Goal: Task Accomplishment & Management: Complete application form

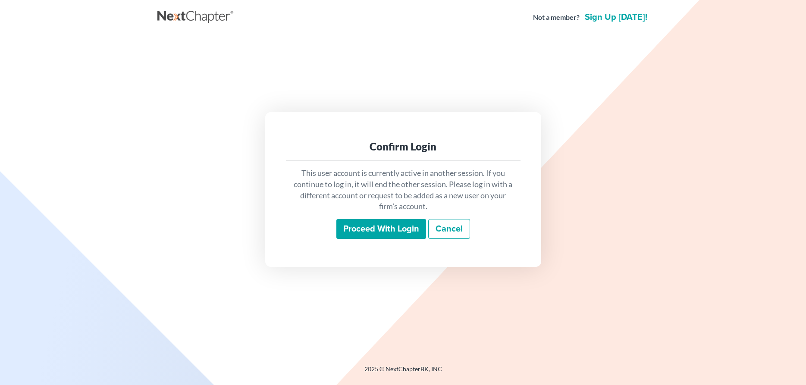
click at [359, 228] on input "Proceed with login" at bounding box center [381, 229] width 90 height 20
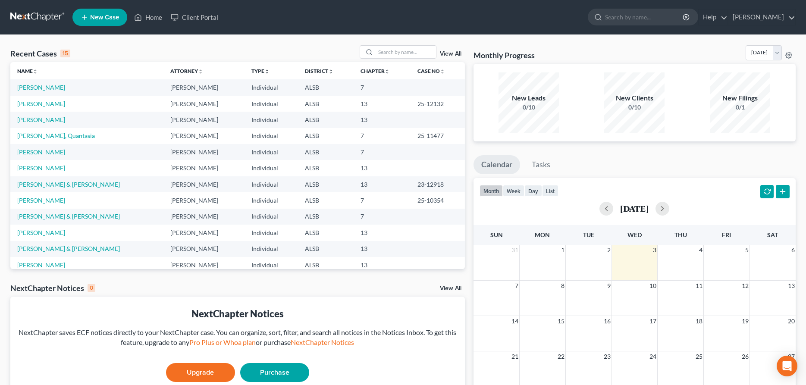
click at [49, 169] on link "[PERSON_NAME]" at bounding box center [41, 167] width 48 height 7
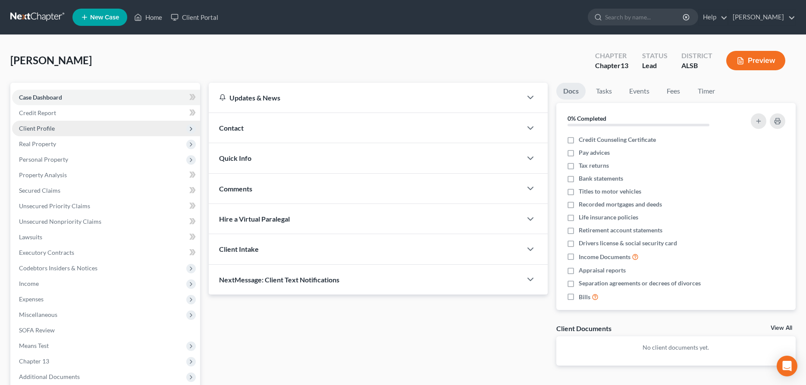
click at [45, 128] on span "Client Profile" at bounding box center [37, 128] width 36 height 7
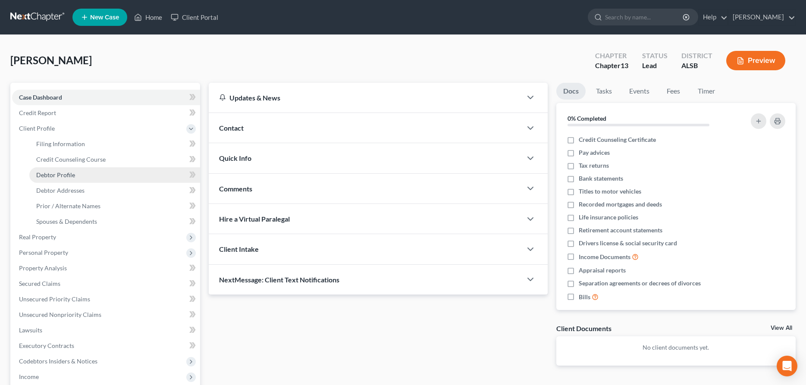
click at [54, 176] on span "Debtor Profile" at bounding box center [55, 174] width 39 height 7
select select "0"
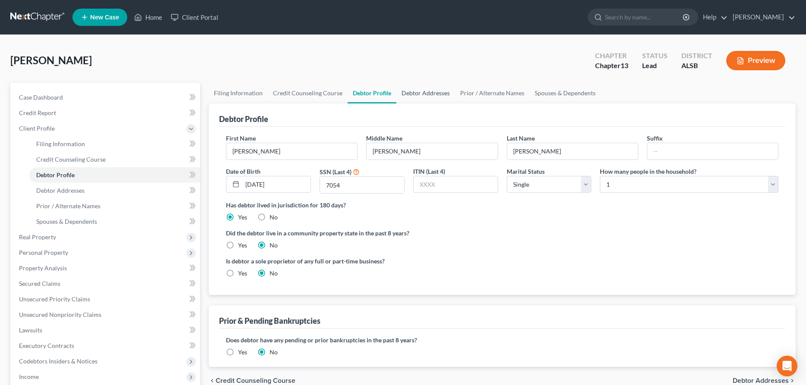
click at [412, 96] on link "Debtor Addresses" at bounding box center [425, 93] width 59 height 21
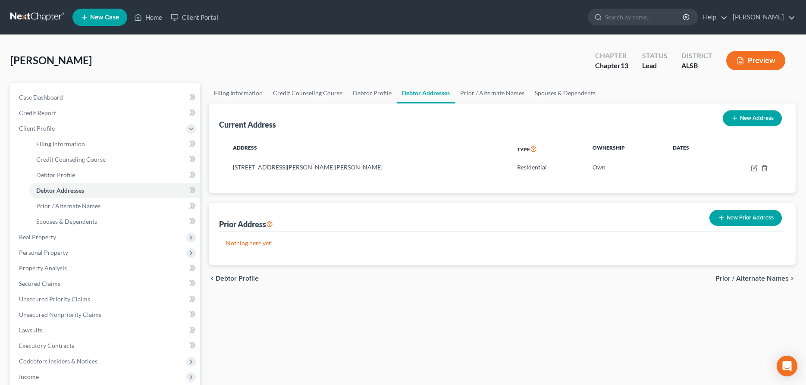
click at [672, 159] on th "Dates" at bounding box center [692, 149] width 53 height 20
click at [756, 165] on icon "button" at bounding box center [754, 168] width 7 height 7
select select "0"
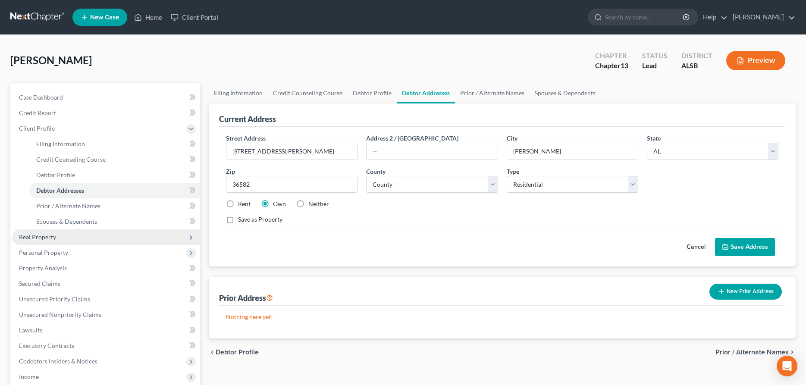
click at [39, 239] on span "Real Property" at bounding box center [37, 236] width 37 height 7
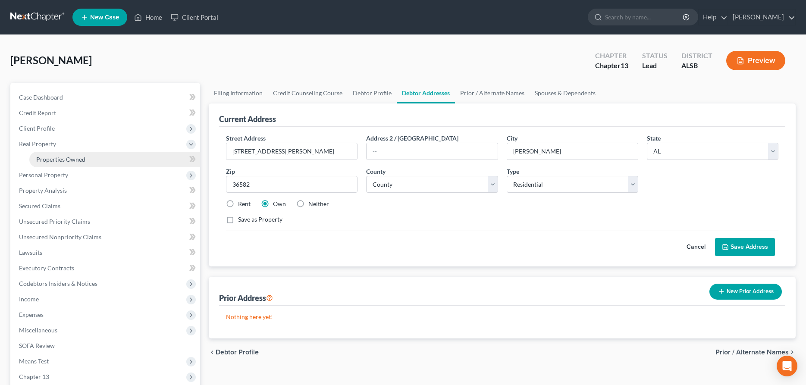
click at [60, 159] on span "Properties Owned" at bounding box center [60, 159] width 49 height 7
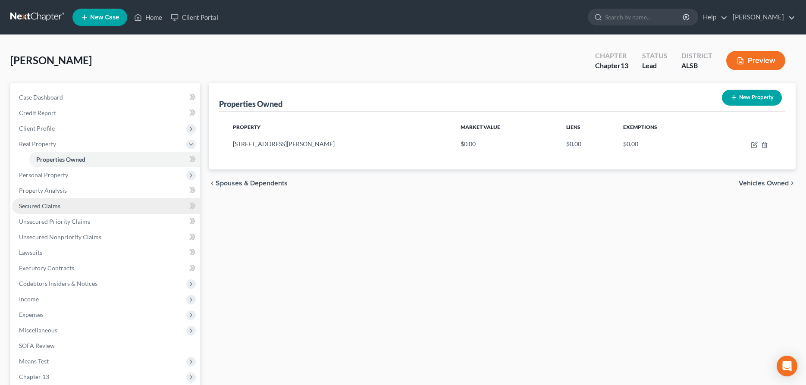
click at [45, 204] on span "Secured Claims" at bounding box center [39, 205] width 41 height 7
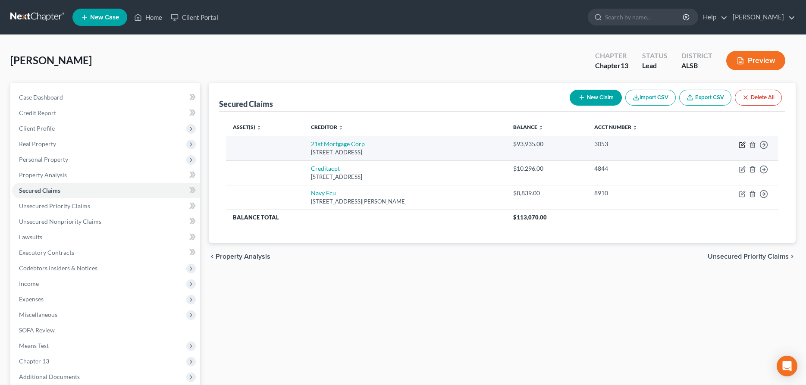
click at [740, 145] on icon "button" at bounding box center [742, 144] width 7 height 7
select select "44"
select select "0"
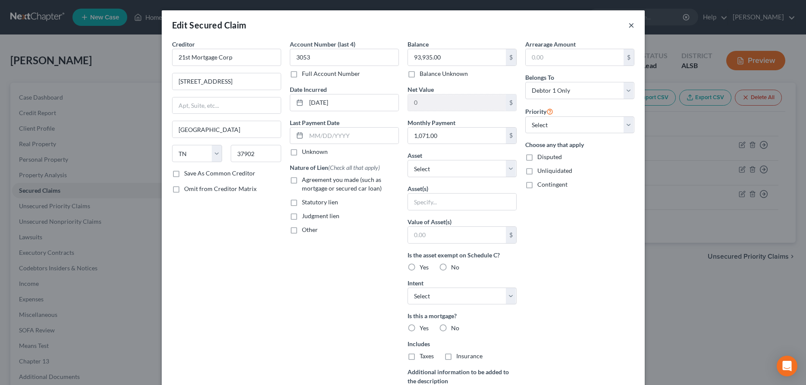
click at [634, 25] on button "×" at bounding box center [631, 25] width 6 height 10
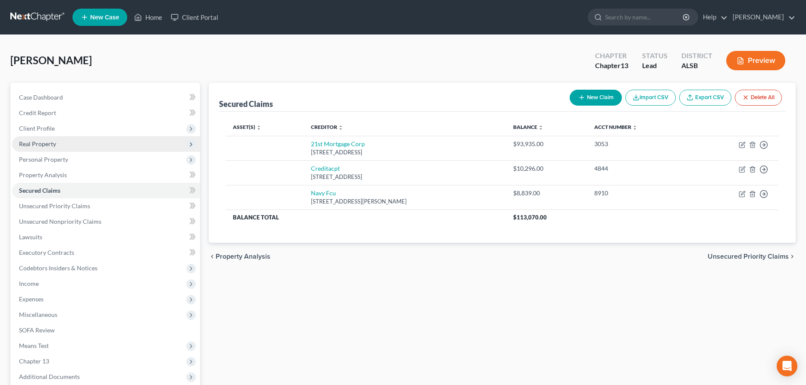
click at [51, 144] on span "Real Property" at bounding box center [37, 143] width 37 height 7
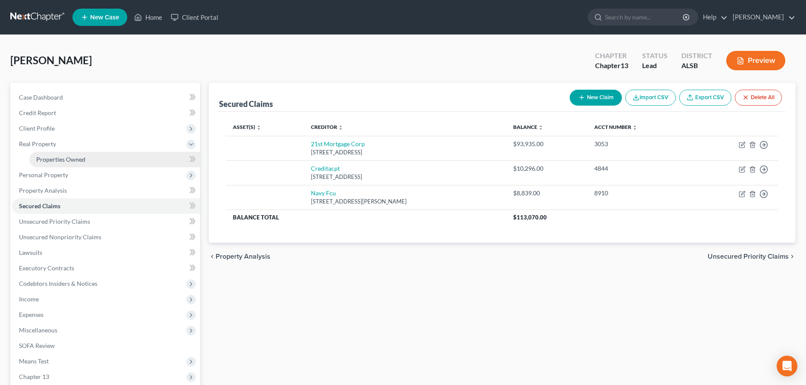
click at [55, 157] on span "Properties Owned" at bounding box center [60, 159] width 49 height 7
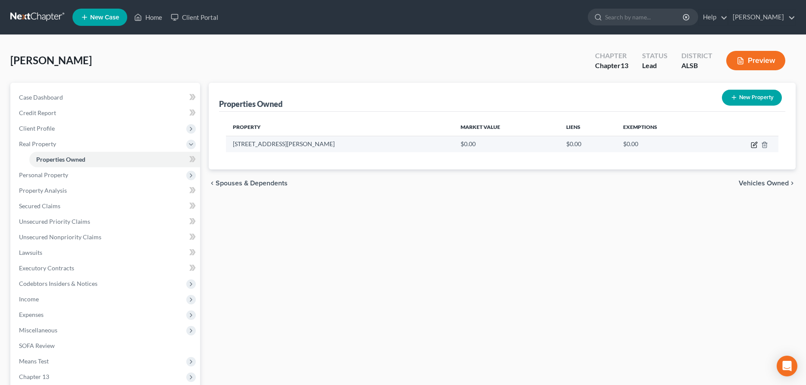
click at [754, 142] on icon "button" at bounding box center [754, 144] width 7 height 7
select select "0"
select select "48"
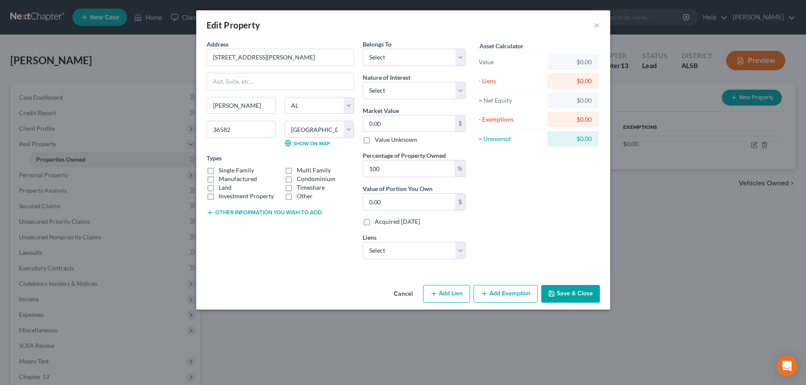
click at [440, 295] on button "Add Lien" at bounding box center [446, 294] width 47 height 18
select select "0"
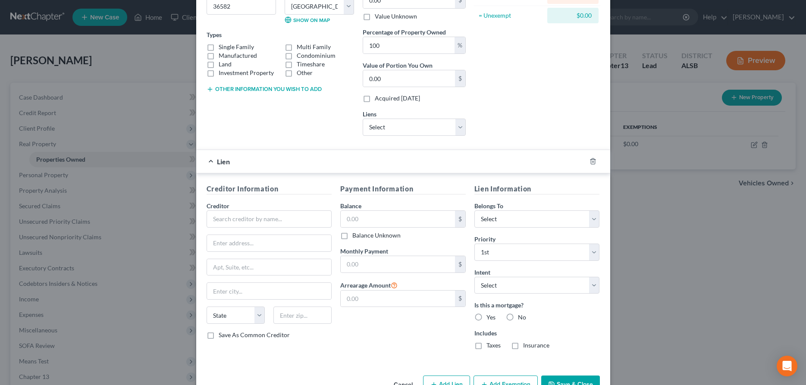
scroll to position [149, 0]
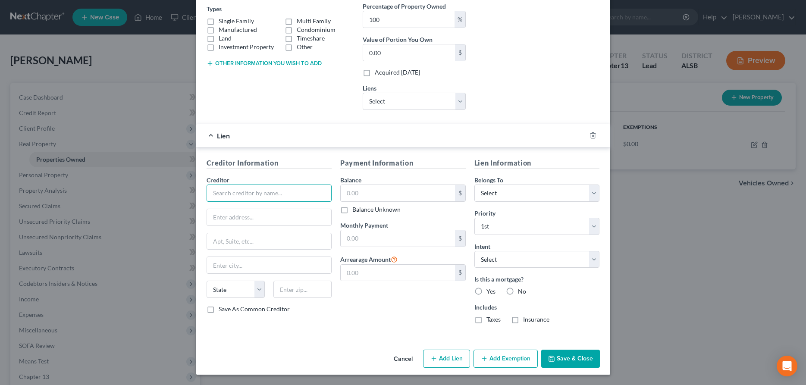
click at [320, 191] on input "text" at bounding box center [270, 193] width 126 height 17
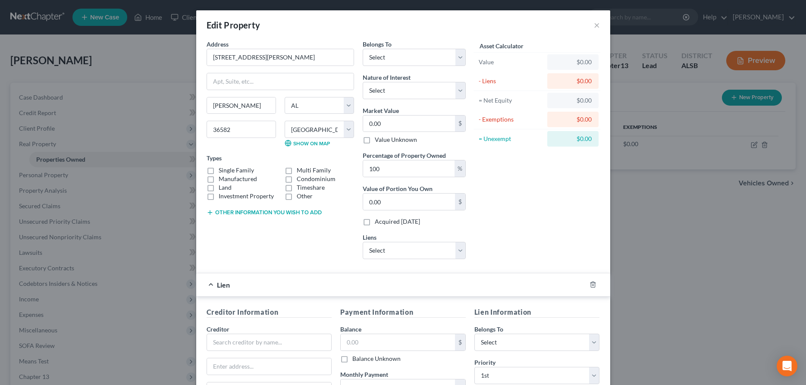
click at [219, 170] on label "Single Family" at bounding box center [236, 170] width 35 height 9
click at [222, 170] on input "Single Family" at bounding box center [225, 169] width 6 height 6
checkbox input "true"
click at [363, 242] on select "Select 21st Mortgage Corp - $93,935.00 Creditacpt - $10,296.00 Navy Fcu - $8,83…" at bounding box center [414, 250] width 103 height 17
select select "0"
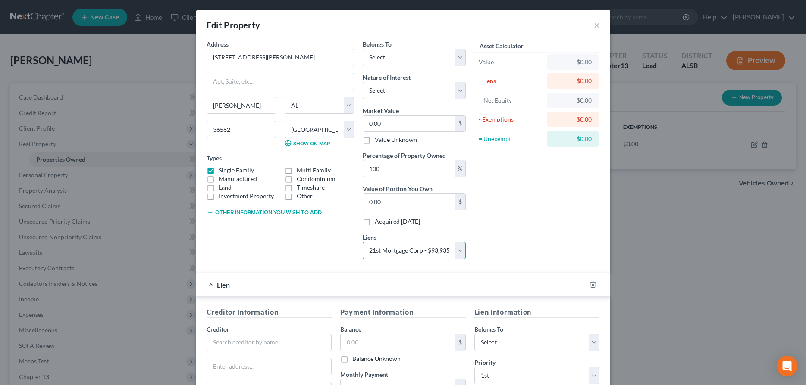
click option "21st Mortgage Corp - $93,935.00" at bounding box center [0, 0] width 0 height 0
select select
select select "44"
select select "0"
click at [363, 242] on select "Select Creditacpt - $10,296.00 Navy Fcu - $8,839.00" at bounding box center [414, 250] width 103 height 17
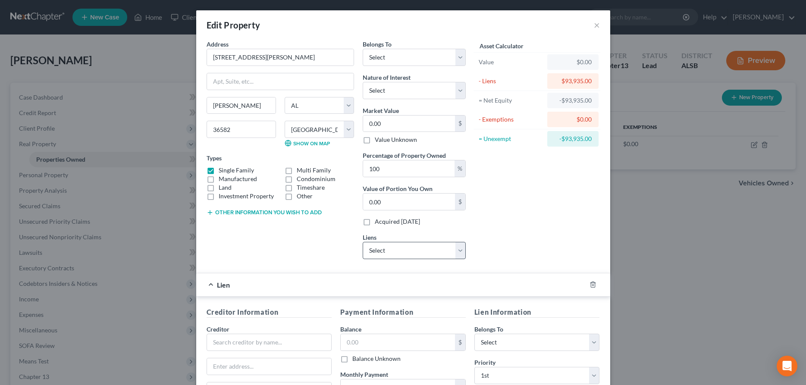
click at [516, 236] on div "Asset Calculator Value $0.00 - Liens $93,935.00 = Net Equity -$93,935.00 - Exem…" at bounding box center [537, 153] width 134 height 226
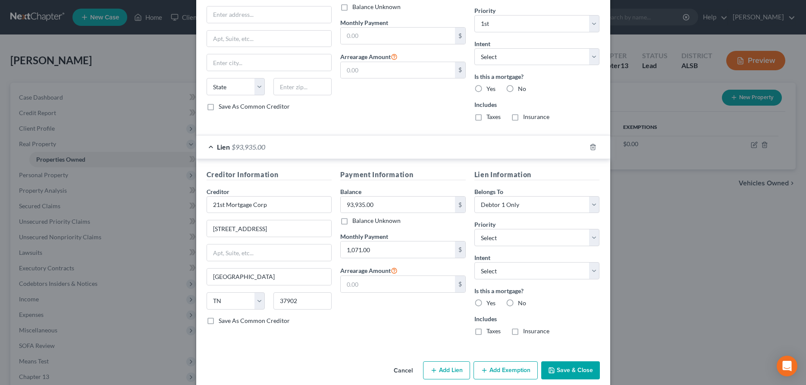
scroll to position [364, 0]
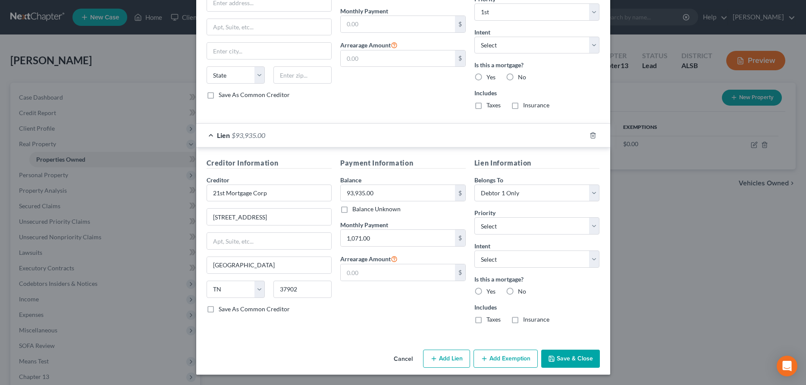
click at [559, 358] on button "Save & Close" at bounding box center [570, 359] width 59 height 18
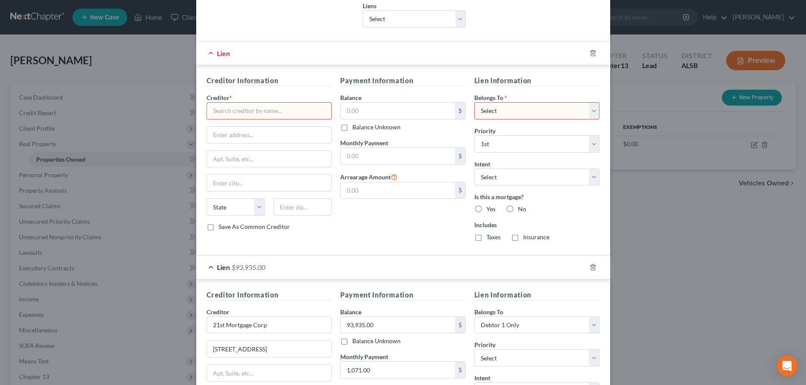
click at [274, 113] on input "text" at bounding box center [270, 110] width 126 height 17
type input "21st Mortgage"
click at [361, 108] on input "text" at bounding box center [398, 111] width 114 height 16
type input "93,645"
click at [474, 102] on select "Select Debtor 1 Only Debtor 2 Only Debtor 1 And Debtor 2 Only At Least One Of T…" at bounding box center [537, 110] width 126 height 17
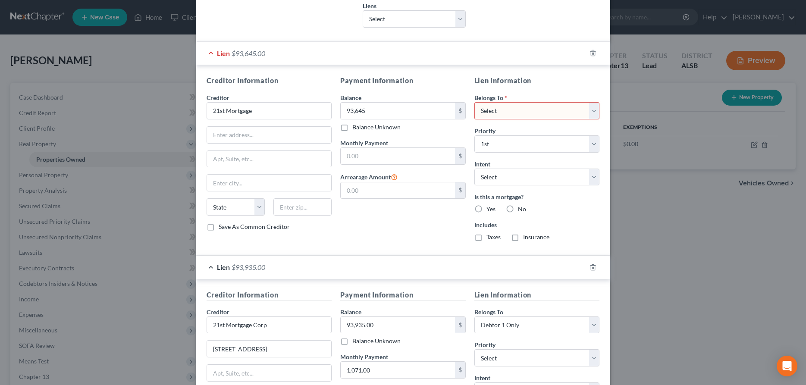
select select "0"
click option "Debtor 1 Only" at bounding box center [0, 0] width 0 height 0
click at [361, 155] on input "text" at bounding box center [398, 156] width 114 height 16
type input "1,072"
select select "2"
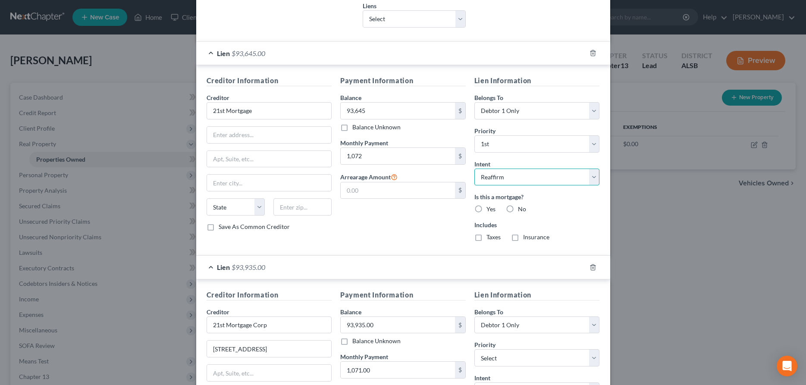
click option "Reaffirm" at bounding box center [0, 0] width 0 height 0
click at [486, 209] on label "Yes" at bounding box center [490, 209] width 9 height 9
click at [490, 209] on input "Yes" at bounding box center [493, 208] width 6 height 6
radio input "true"
click at [486, 239] on label "Taxes" at bounding box center [493, 237] width 14 height 9
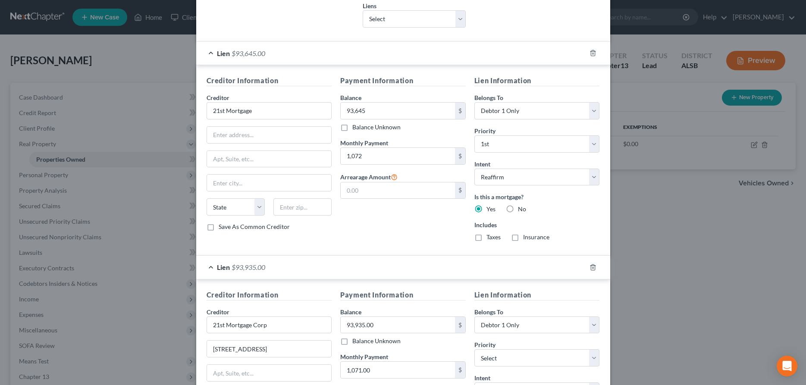
click at [490, 239] on input "Taxes" at bounding box center [493, 236] width 6 height 6
checkbox input "true"
click at [523, 238] on label "Insurance" at bounding box center [536, 237] width 26 height 9
click at [527, 238] on input "Insurance" at bounding box center [530, 236] width 6 height 6
checkbox input "true"
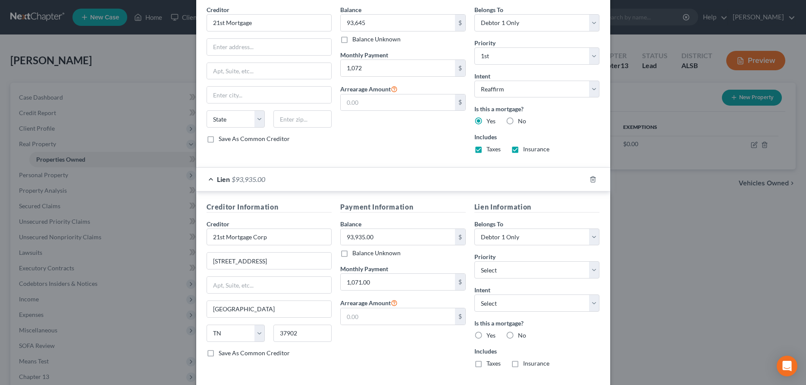
scroll to position [364, 0]
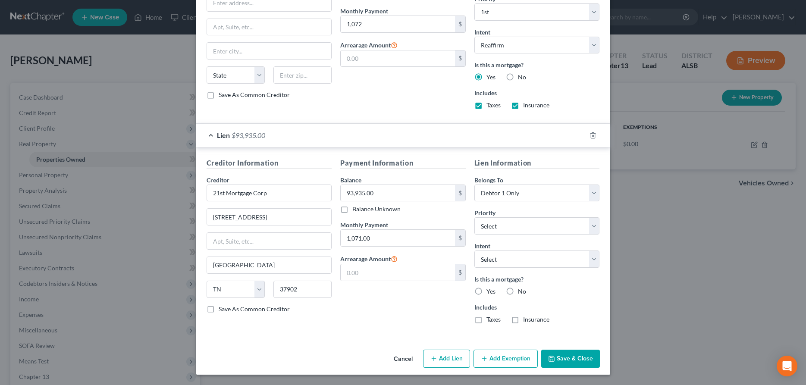
click at [569, 358] on button "Save & Close" at bounding box center [570, 359] width 59 height 18
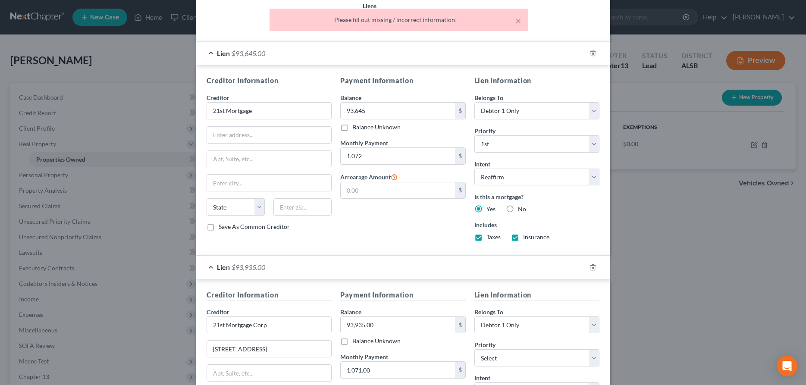
scroll to position [100, 0]
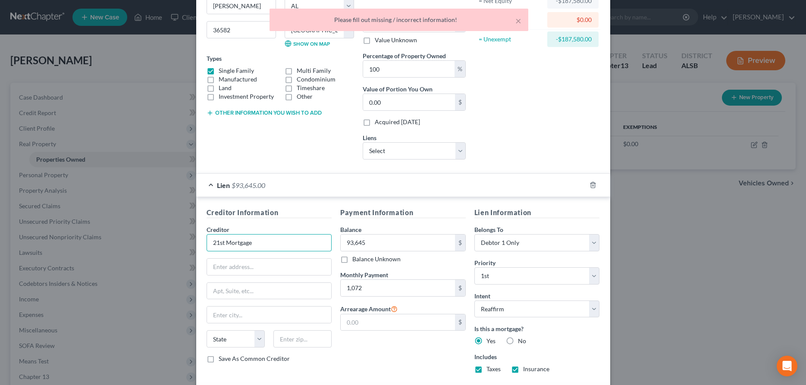
click at [264, 246] on input "21st Mortgage" at bounding box center [270, 242] width 126 height 17
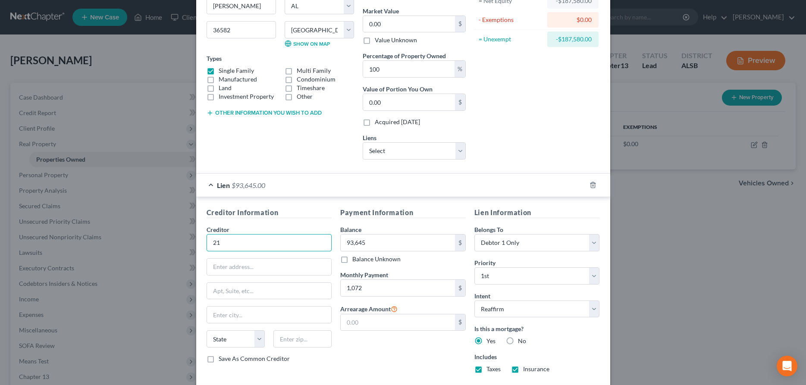
type input "2"
click at [406, 242] on input "93,645" at bounding box center [398, 243] width 114 height 16
click at [382, 291] on input "1,072" at bounding box center [398, 288] width 114 height 16
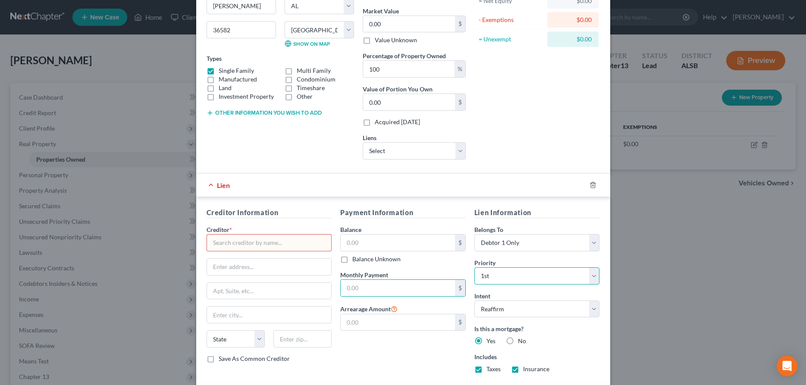
click at [474, 267] on select "Select 1st 2nd 3rd 4th 5th 6th 7th 8th 9th 10th 11th 12th 13th 14th 15th 16th 1…" at bounding box center [537, 275] width 126 height 17
drag, startPoint x: 512, startPoint y: 276, endPoint x: 448, endPoint y: 259, distance: 65.9
click at [445, 259] on div "Balance Unknown" at bounding box center [403, 259] width 126 height 9
click at [474, 267] on select "Select 1st 2nd 3rd 4th 5th 6th 7th 8th 9th 10th 11th 12th 13th 14th 15th 16th 1…" at bounding box center [537, 275] width 126 height 17
select select
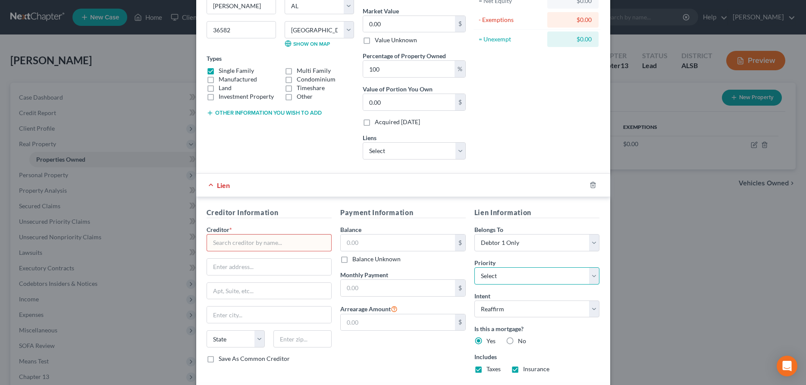
click option "Select" at bounding box center [0, 0] width 0 height 0
click at [474, 234] on select "Select Debtor 1 Only Debtor 2 Only Debtor 1 And Debtor 2 Only At Least One Of T…" at bounding box center [537, 242] width 126 height 17
select select
click option "Select" at bounding box center [0, 0] width 0 height 0
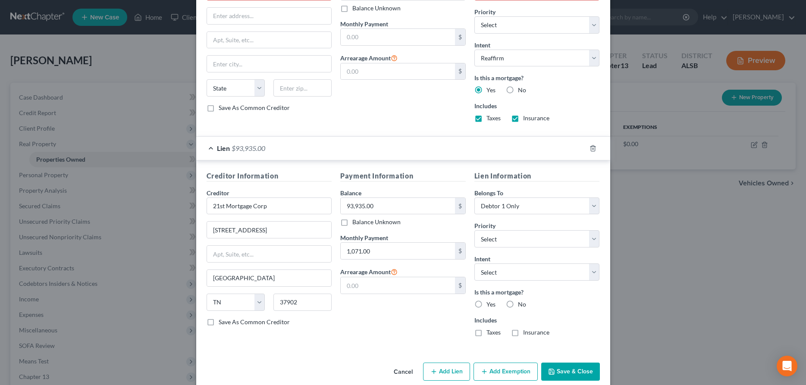
scroll to position [364, 0]
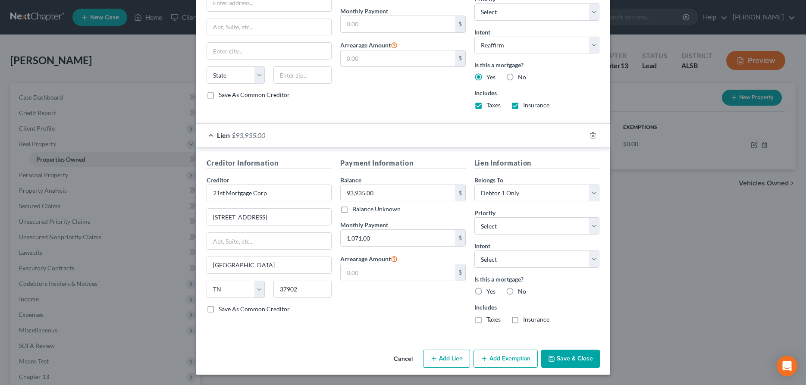
click at [569, 358] on button "Save & Close" at bounding box center [570, 359] width 59 height 18
click at [405, 357] on button "Cancel" at bounding box center [403, 359] width 33 height 17
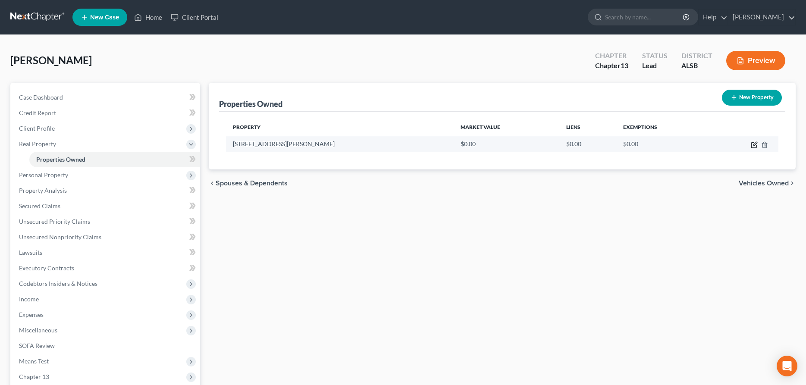
click at [753, 144] on icon "button" at bounding box center [754, 144] width 7 height 7
select select "0"
select select "48"
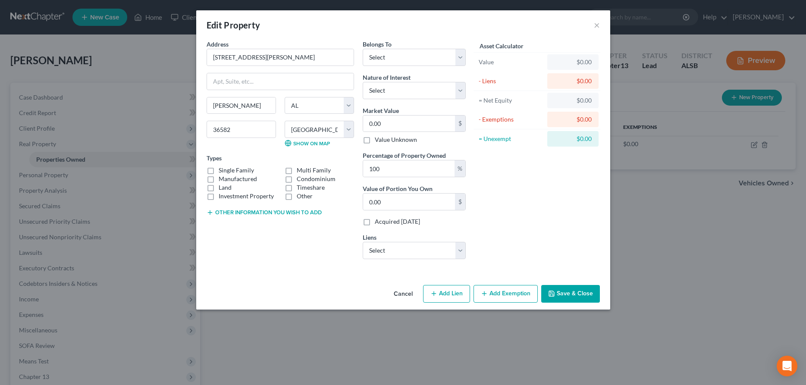
click at [451, 294] on button "Add Lien" at bounding box center [446, 294] width 47 height 18
select select "0"
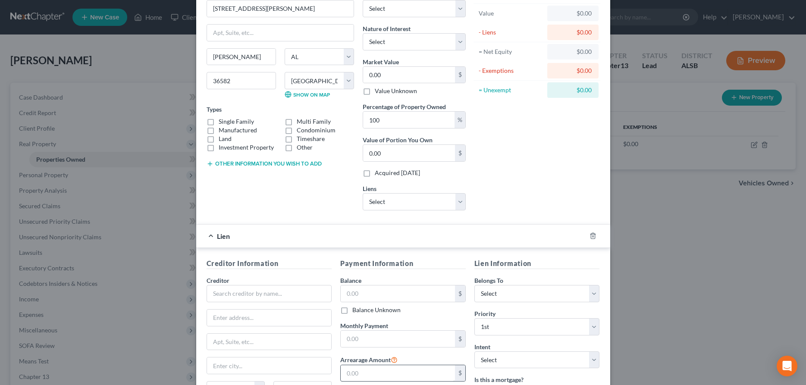
scroll to position [17, 0]
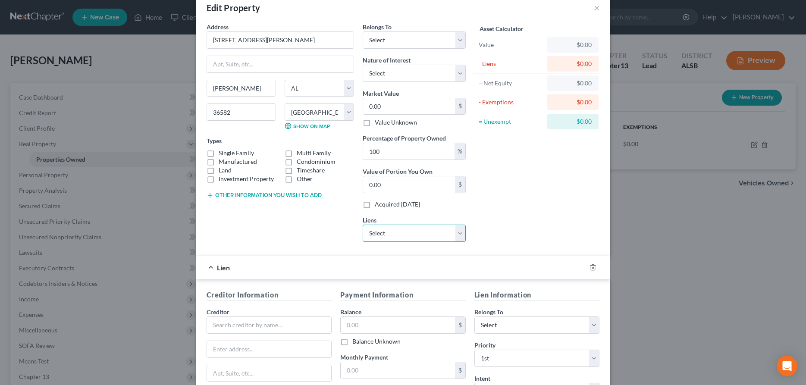
click at [363, 225] on select "Select 21st Mortgage Corp - $93,935.00 Creditacpt - $10,296.00 Navy Fcu - $8,83…" at bounding box center [414, 233] width 103 height 17
select select "0"
click option "21st Mortgage Corp - $93,935.00" at bounding box center [0, 0] width 0 height 0
select select
select select "44"
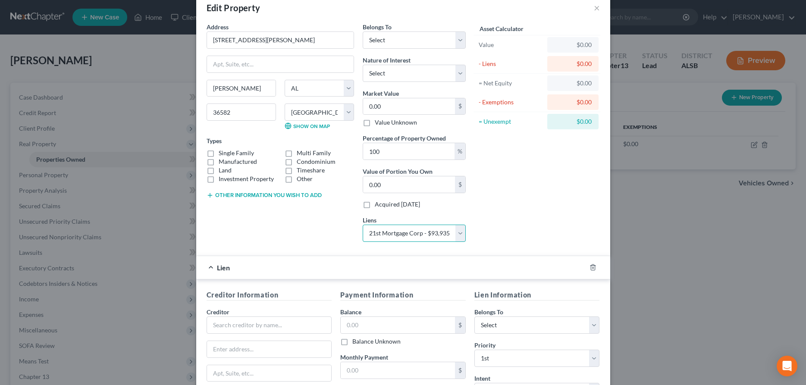
select select "0"
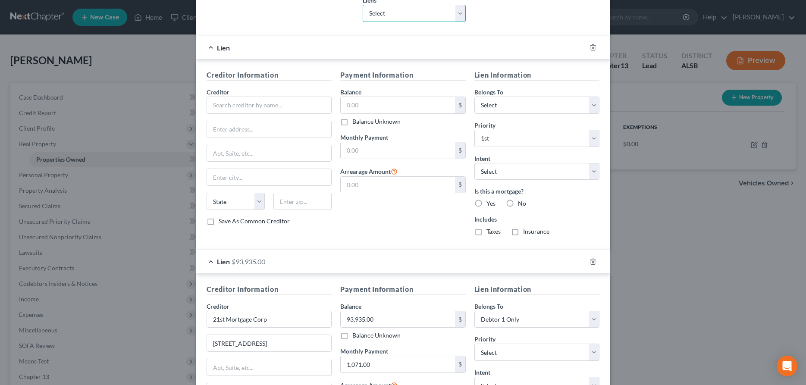
scroll to position [364, 0]
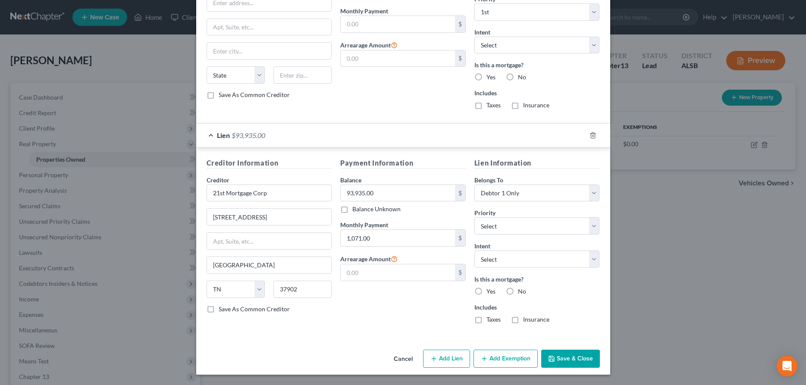
click at [576, 362] on button "Save & Close" at bounding box center [570, 359] width 59 height 18
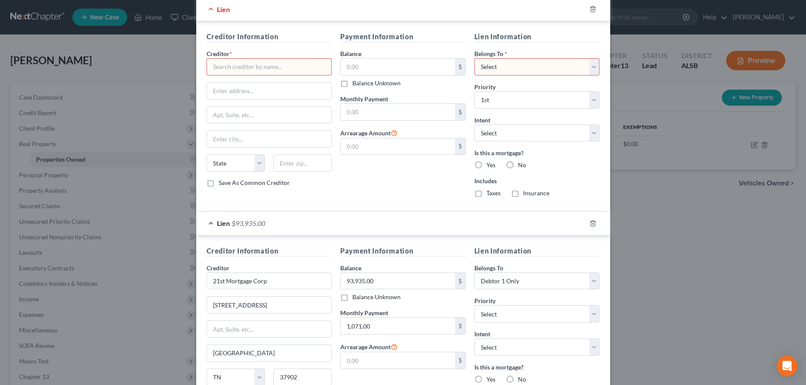
scroll to position [188, 0]
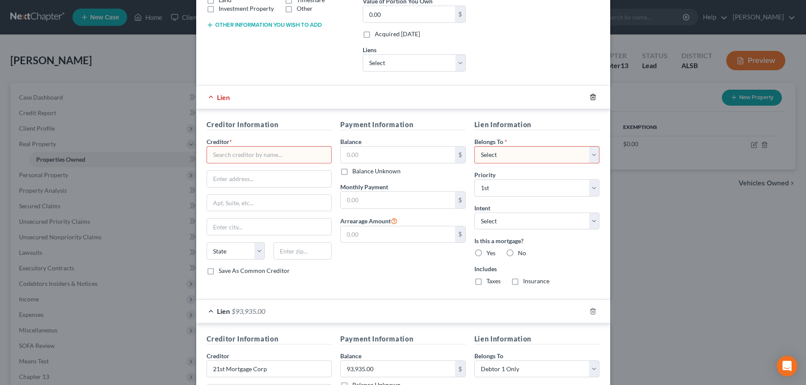
click at [592, 98] on line "button" at bounding box center [592, 98] width 0 height 2
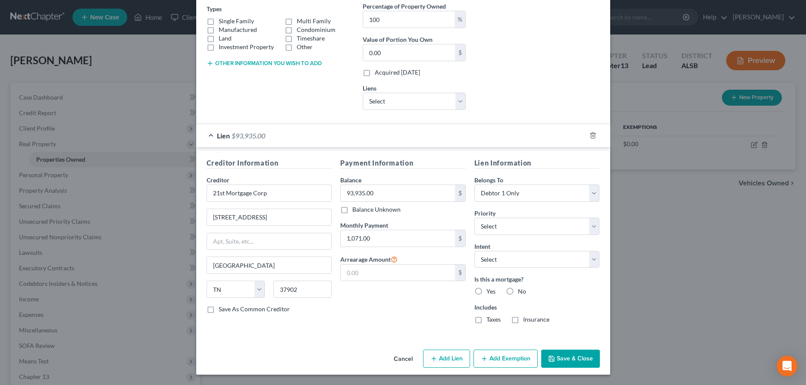
scroll to position [149, 0]
click at [486, 292] on label "Yes" at bounding box center [490, 291] width 9 height 9
click at [490, 292] on input "Yes" at bounding box center [493, 290] width 6 height 6
radio input "true"
click at [486, 320] on label "Taxes" at bounding box center [493, 319] width 14 height 9
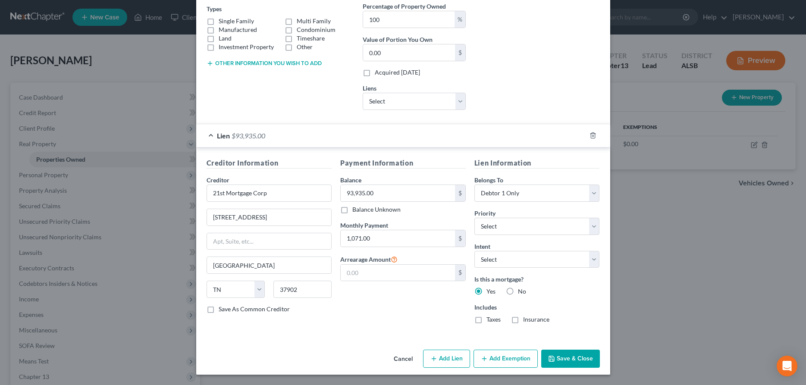
click at [490, 320] on input "Taxes" at bounding box center [493, 318] width 6 height 6
checkbox input "true"
click at [523, 319] on label "Insurance" at bounding box center [536, 319] width 26 height 9
click at [527, 319] on input "Insurance" at bounding box center [530, 318] width 6 height 6
checkbox input "true"
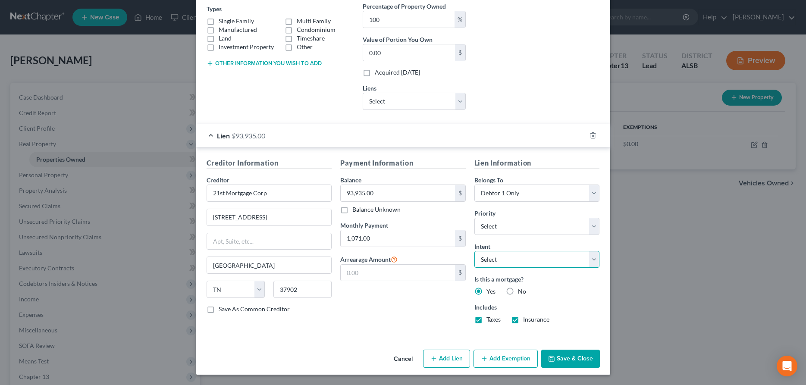
select select "2"
click option "Reaffirm" at bounding box center [0, 0] width 0 height 0
click at [474, 218] on select "Select 1st 2nd 3rd 4th 5th 6th 7th 8th 9th 10th 11th 12th 13th 14th 15th 16th 1…" at bounding box center [537, 226] width 126 height 17
select select "0"
click option "1st" at bounding box center [0, 0] width 0 height 0
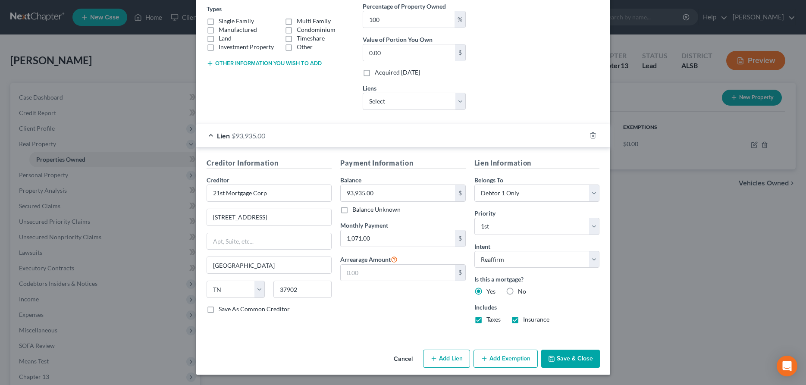
click at [574, 358] on button "Save & Close" at bounding box center [570, 359] width 59 height 18
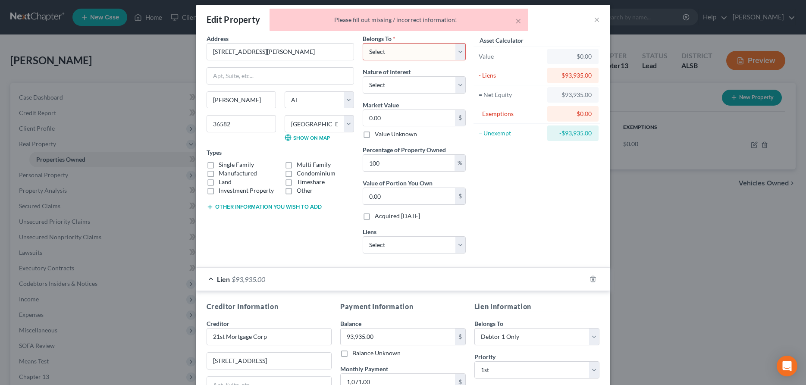
scroll to position [0, 0]
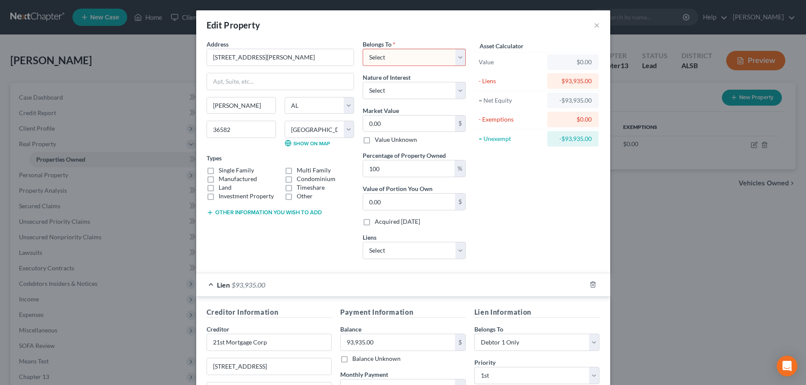
select select "0"
click option "Debtor 1 Only" at bounding box center [0, 0] width 0 height 0
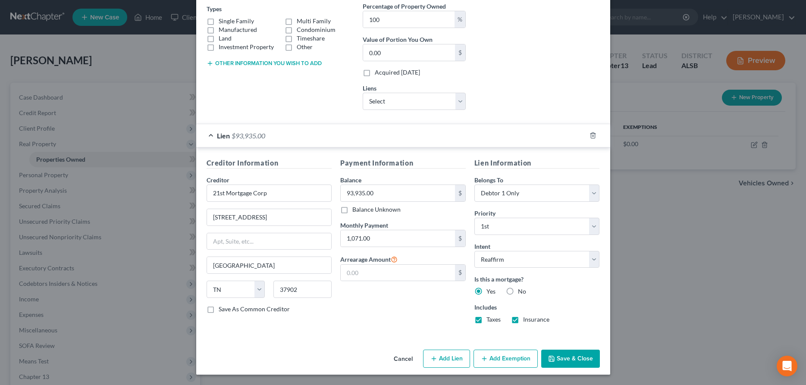
click at [569, 355] on button "Save & Close" at bounding box center [570, 359] width 59 height 18
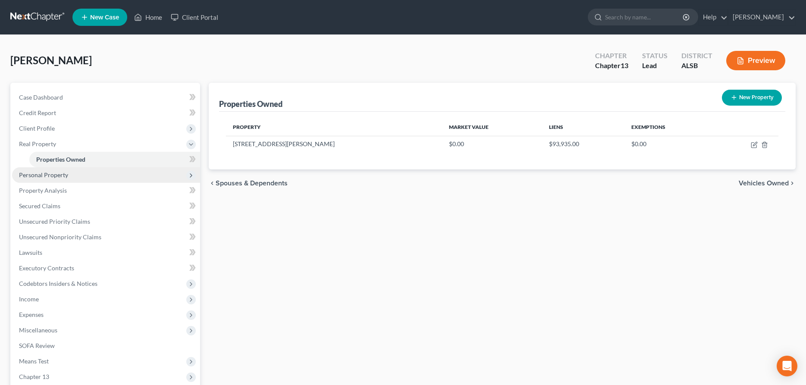
click at [41, 175] on span "Personal Property" at bounding box center [43, 174] width 49 height 7
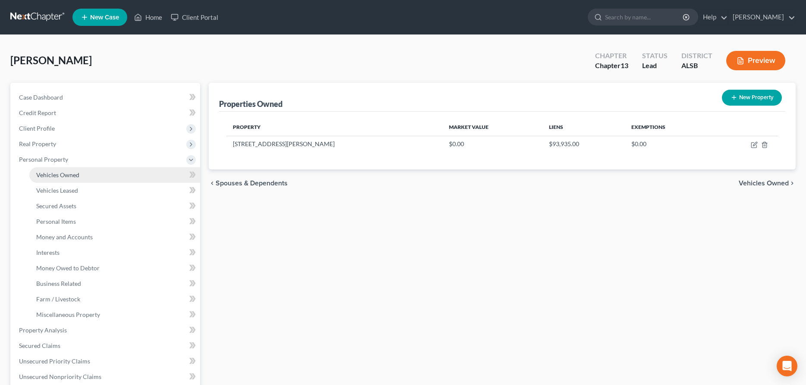
click at [49, 174] on span "Vehicles Owned" at bounding box center [57, 174] width 43 height 7
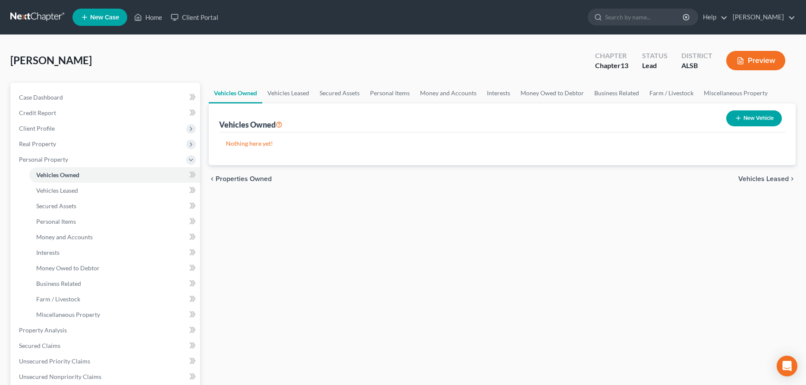
click at [753, 117] on button "New Vehicle" at bounding box center [754, 118] width 56 height 16
select select "0"
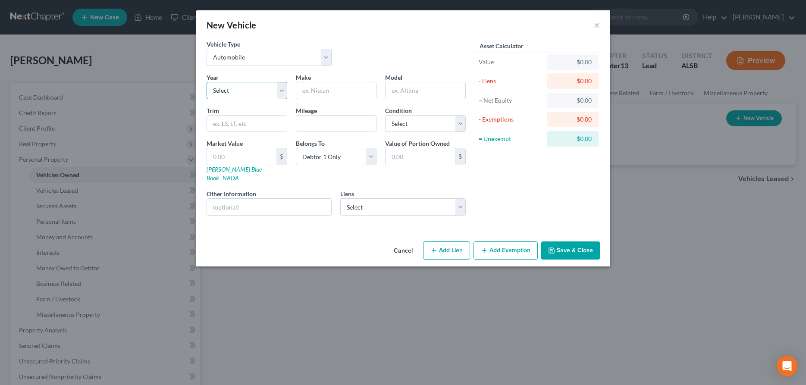
click at [207, 82] on select "Select 2026 2025 2024 2023 2022 2021 2020 2019 2018 2017 2016 2015 2014 2013 20…" at bounding box center [247, 90] width 81 height 17
select select "5"
click option "2021" at bounding box center [0, 0] width 0 height 0
click at [304, 85] on input "text" at bounding box center [336, 90] width 80 height 16
type input "Toyota"
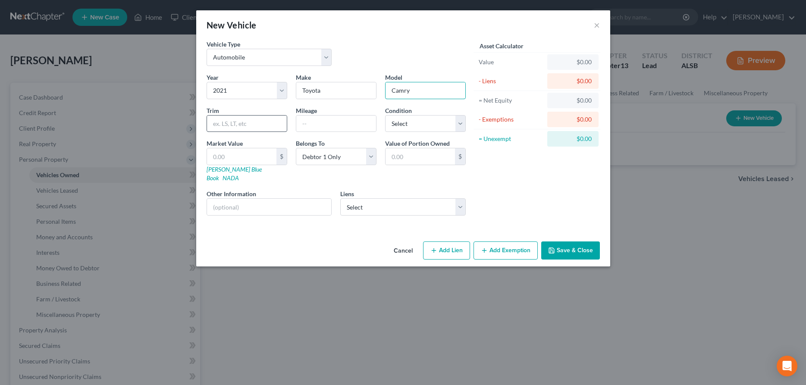
type input "Camry"
click at [254, 125] on input "text" at bounding box center [247, 124] width 80 height 16
type input "SE"
select select "2"
click option "Good" at bounding box center [0, 0] width 0 height 0
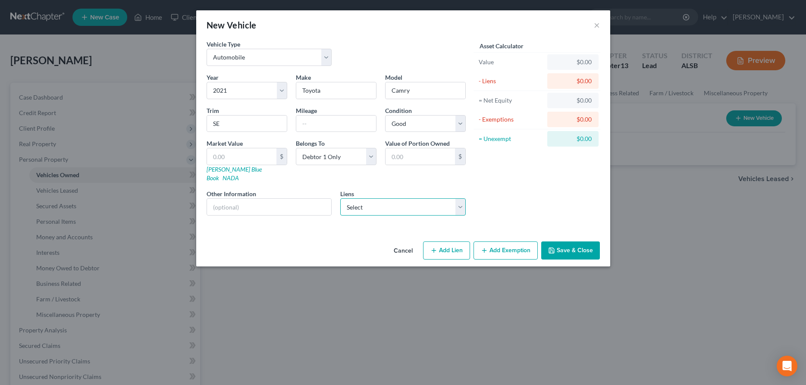
click at [340, 198] on select "Select Creditacpt - $10,296.00 Navy Fcu - $8,839.00" at bounding box center [403, 206] width 126 height 17
select select "1"
select select
select select "48"
select select "0"
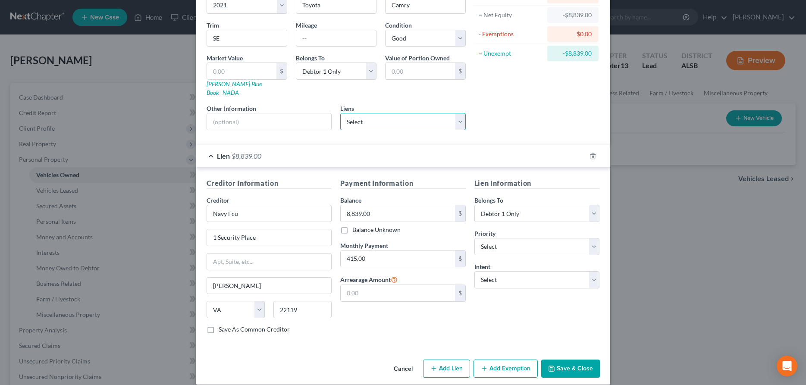
scroll to position [87, 0]
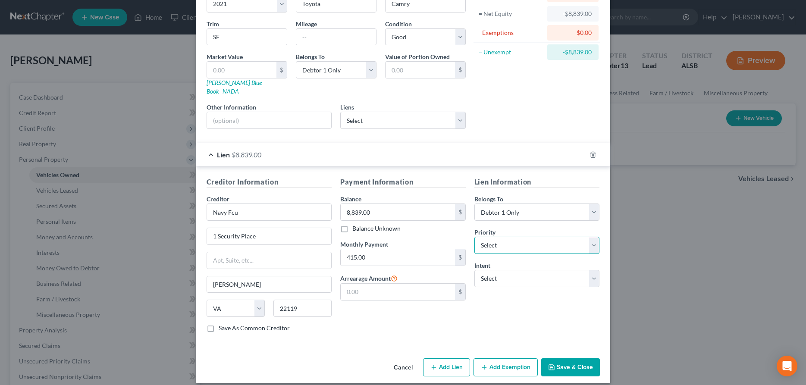
select select "0"
click option "1st" at bounding box center [0, 0] width 0 height 0
click at [474, 270] on select "Select Surrender Redeem Reaffirm Avoid Other" at bounding box center [537, 278] width 126 height 17
select select "2"
click option "Reaffirm" at bounding box center [0, 0] width 0 height 0
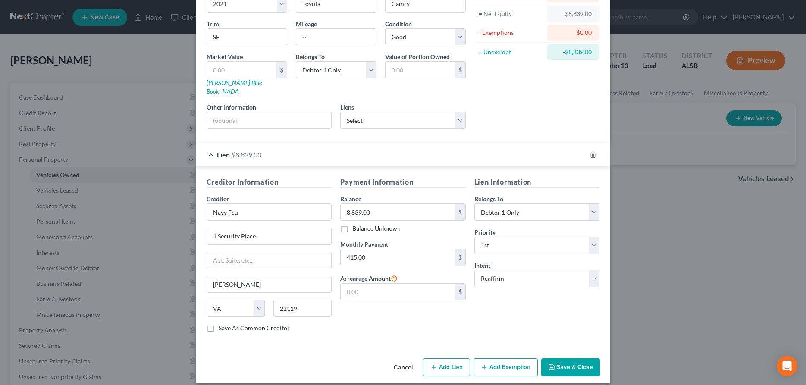
click at [576, 358] on button "Save & Close" at bounding box center [570, 367] width 59 height 18
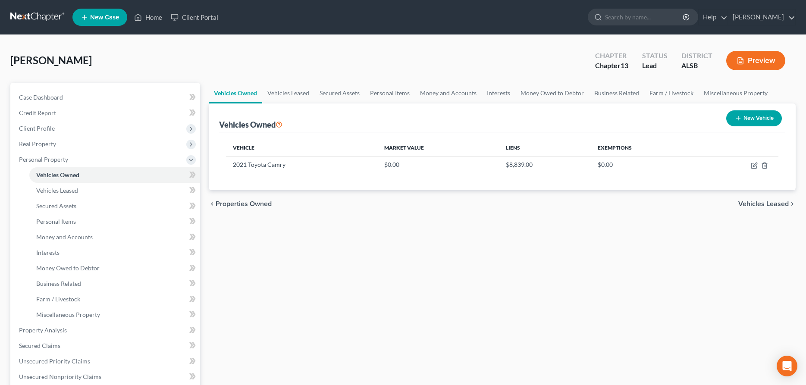
click at [766, 118] on button "New Vehicle" at bounding box center [754, 118] width 56 height 16
select select "0"
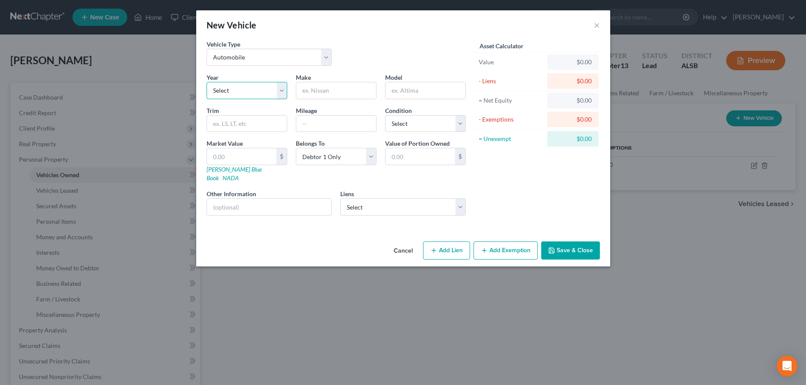
click at [207, 82] on select "Select 2026 2025 2024 2023 2022 2021 2020 2019 2018 2017 2016 2015 2014 2013 20…" at bounding box center [247, 90] width 81 height 17
select select "8"
click option "2018" at bounding box center [0, 0] width 0 height 0
click at [315, 92] on input "text" at bounding box center [336, 90] width 80 height 16
type input "Ford"
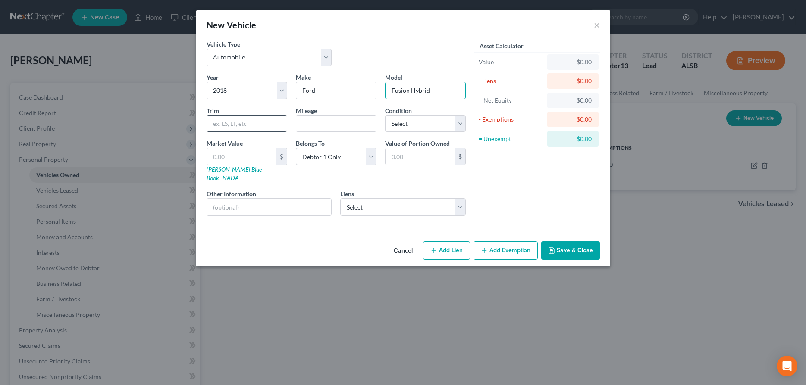
type input "Fusion Hybrid"
click at [238, 125] on input "text" at bounding box center [247, 124] width 80 height 16
type input "S"
click at [385, 115] on select "Select Excellent Very Good Good Fair Poor" at bounding box center [425, 123] width 81 height 17
select select "2"
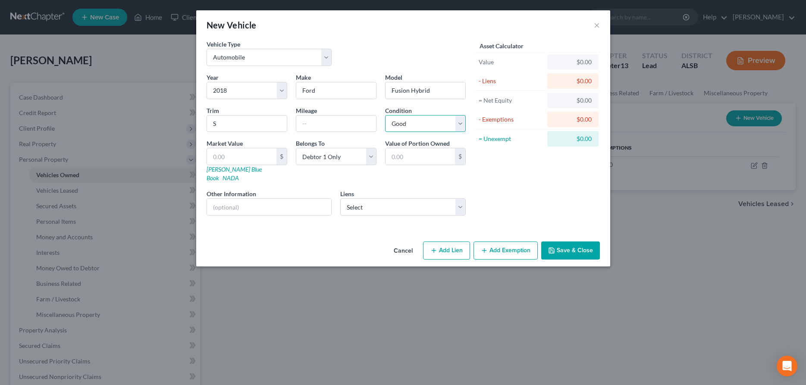
click option "Good" at bounding box center [0, 0] width 0 height 0
click at [340, 198] on select "Select Creditacpt - $10,296.00" at bounding box center [403, 206] width 126 height 17
select select "23"
select select "0"
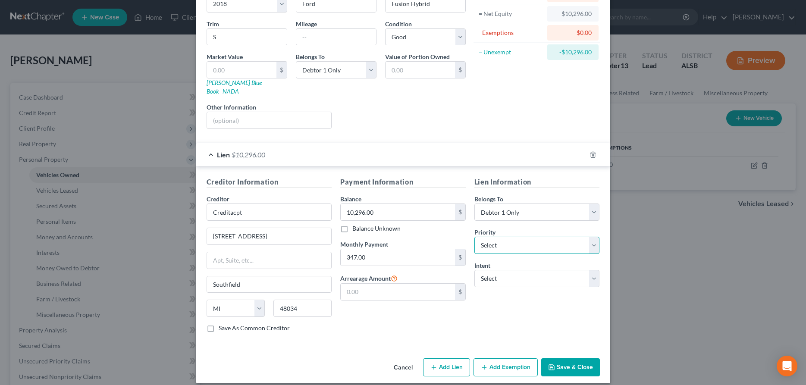
click at [474, 237] on select "Select 1st 2nd 3rd 4th 5th 6th 7th 8th 9th 10th 11th 12th 13th 14th 15th 16th 1…" at bounding box center [537, 245] width 126 height 17
select select "0"
click option "1st" at bounding box center [0, 0] width 0 height 0
click at [474, 270] on select "Select Surrender Redeem Reaffirm Avoid Other" at bounding box center [537, 278] width 126 height 17
select select "2"
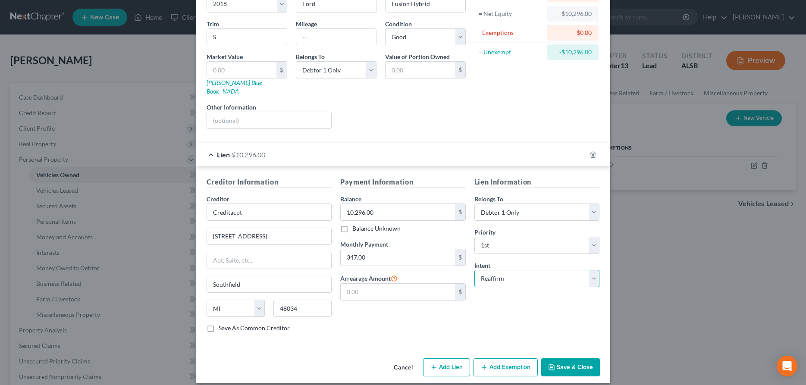
click option "Reaffirm" at bounding box center [0, 0] width 0 height 0
click at [565, 358] on button "Save & Close" at bounding box center [570, 367] width 59 height 18
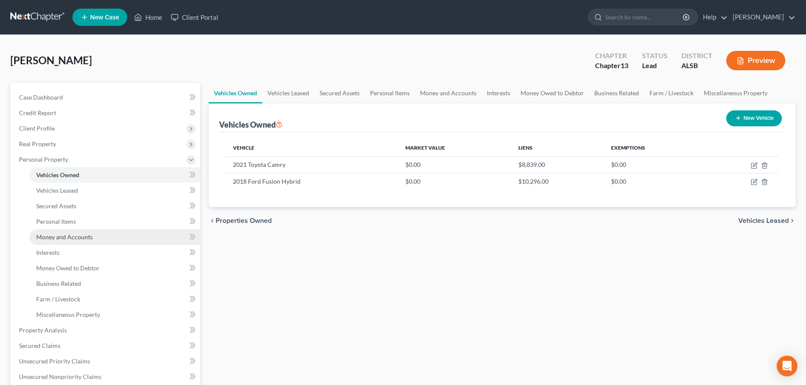
click at [47, 235] on span "Money and Accounts" at bounding box center [64, 236] width 56 height 7
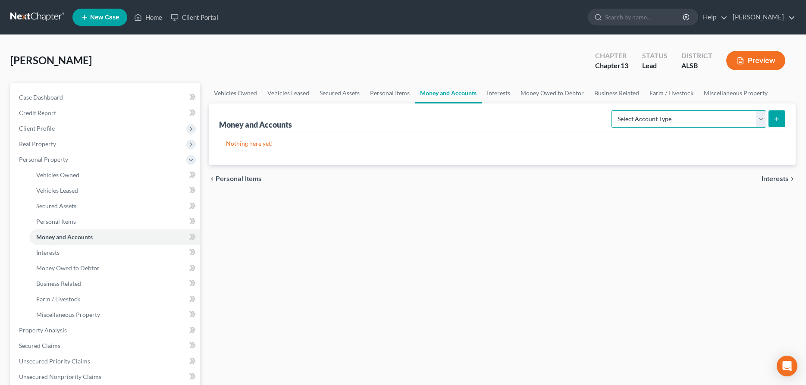
click at [611, 110] on select "Select Account Type Brokerage Cash on Hand Certificates of Deposit Checking Acc…" at bounding box center [688, 118] width 155 height 17
select select "checking"
click option "Checking Account" at bounding box center [0, 0] width 0 height 0
click at [775, 118] on icon "submit" at bounding box center [776, 119] width 7 height 7
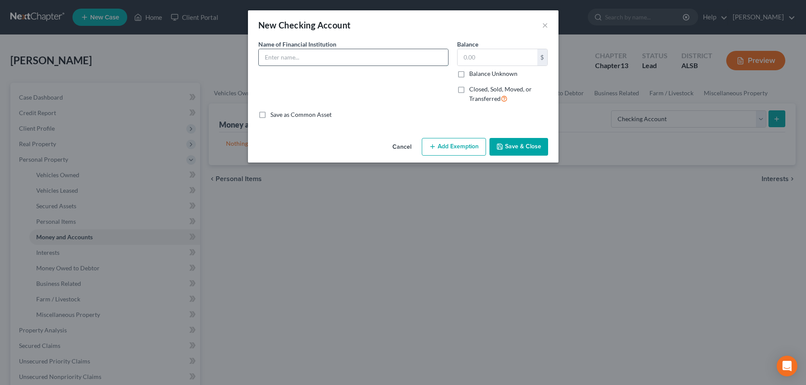
click at [299, 56] on input "text" at bounding box center [353, 57] width 189 height 16
paste input "[US_STATE] Credit Union"
click at [381, 58] on input "[US_STATE] Credit Union" at bounding box center [353, 57] width 189 height 16
paste input "26953900"
type input "[US_STATE] Credit Union 26953900"
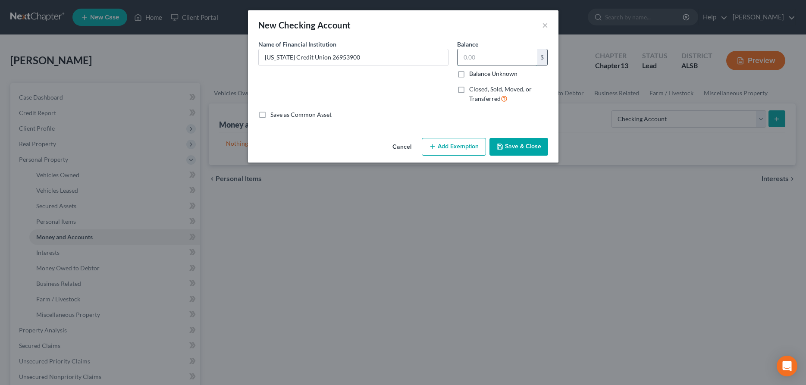
click at [483, 54] on input "text" at bounding box center [498, 57] width 80 height 16
type input "428"
click at [465, 145] on button "Add Exemption" at bounding box center [454, 147] width 64 height 18
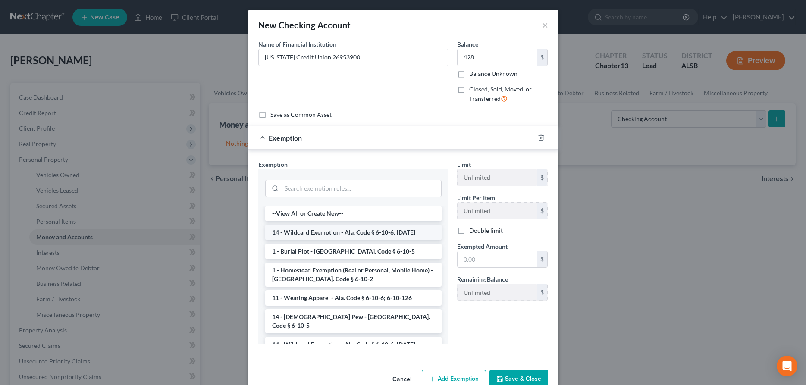
click at [345, 239] on li "14 - Wildcard Exemption - Ala. Code § 6-10-6; [DATE]" at bounding box center [353, 233] width 176 height 16
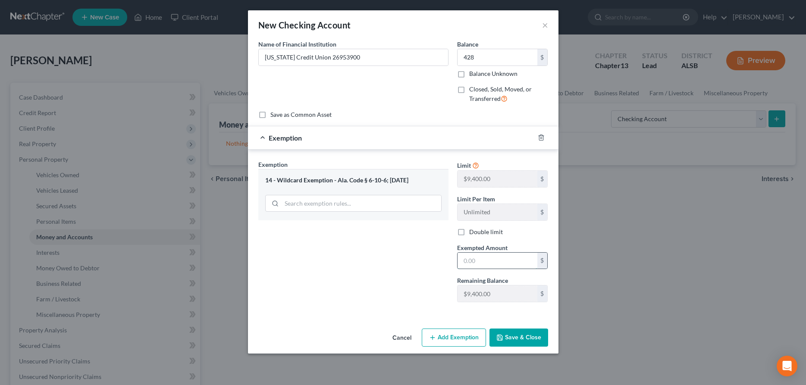
click at [483, 264] on input "text" at bounding box center [498, 261] width 80 height 16
type input "428"
click at [520, 339] on button "Save & Close" at bounding box center [519, 338] width 59 height 18
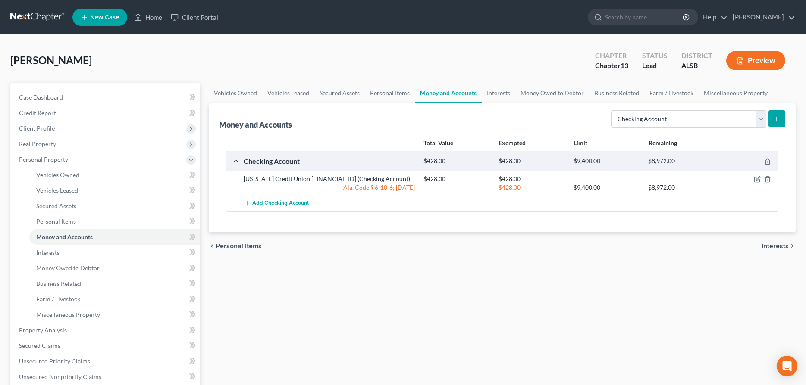
click at [774, 121] on icon "submit" at bounding box center [776, 119] width 7 height 7
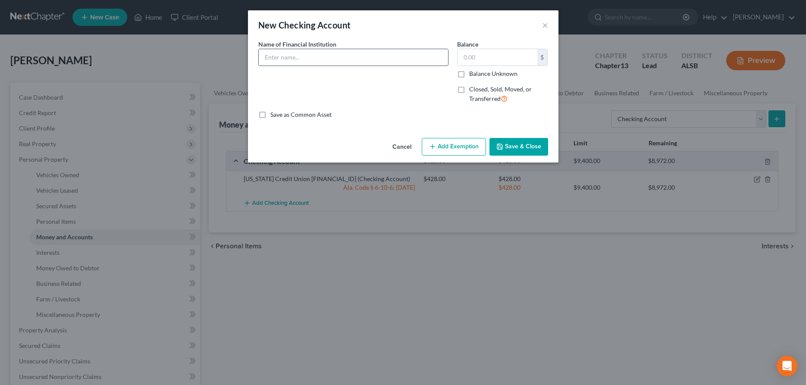
click at [292, 55] on input "text" at bounding box center [353, 57] width 189 height 16
paste input "[PERSON_NAME]"
click at [355, 59] on input "[PERSON_NAME]" at bounding box center [353, 57] width 189 height 16
paste input "0071745921"
type input "[PERSON_NAME] 0071745921"
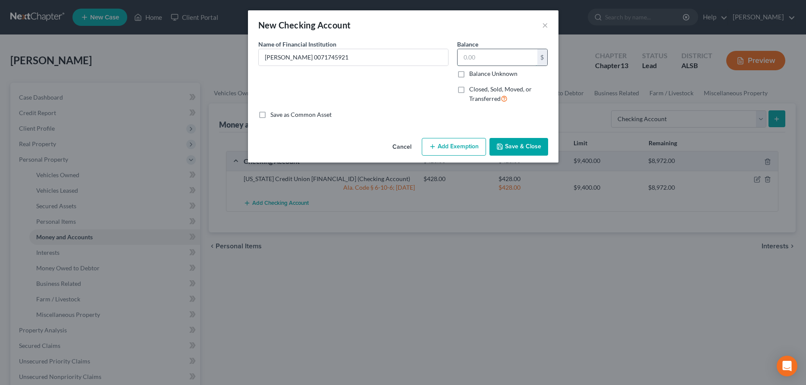
click at [471, 58] on input "text" at bounding box center [498, 57] width 80 height 16
type input "0"
click at [469, 90] on label "Closed, Sold, Moved, or Transferred" at bounding box center [508, 94] width 79 height 19
click at [473, 90] on input "Closed, Sold, Moved, or Transferred" at bounding box center [476, 88] width 6 height 6
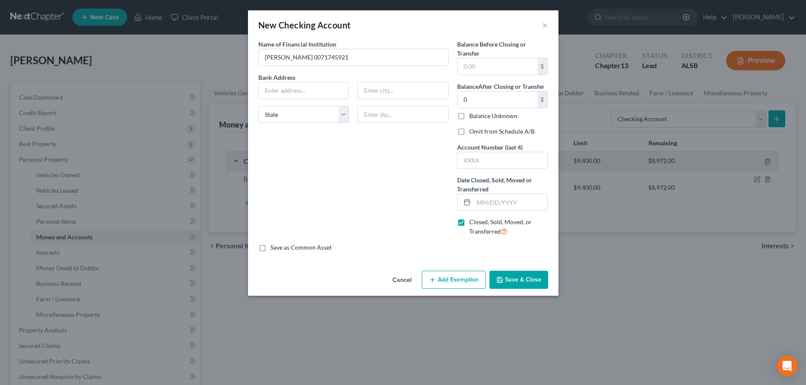
click at [469, 224] on label "Closed, Sold, Moved, or Transferred" at bounding box center [508, 227] width 79 height 19
click at [473, 223] on input "Closed, Sold, Moved, or Transferred" at bounding box center [476, 221] width 6 height 6
checkbox input "false"
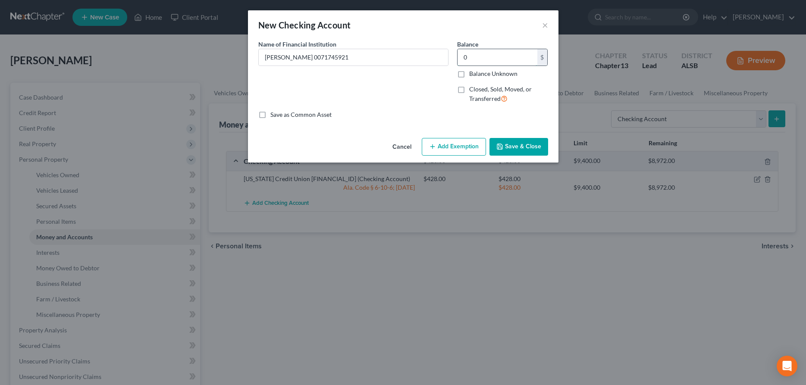
click at [484, 60] on input "0" at bounding box center [498, 57] width 80 height 16
click at [457, 147] on button "Add Exemption" at bounding box center [454, 147] width 64 height 18
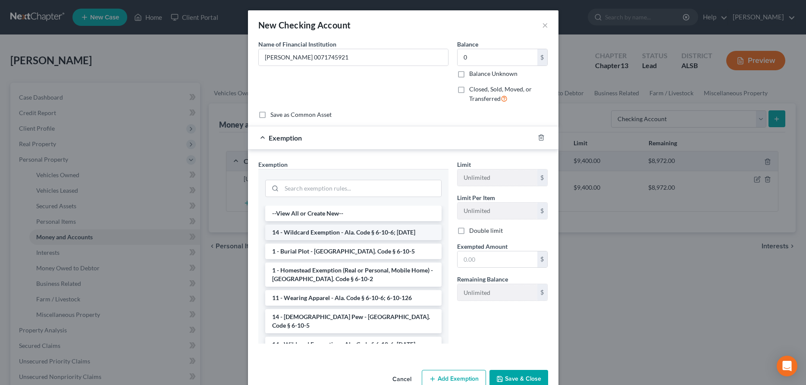
click at [316, 232] on li "14 - Wildcard Exemption - Ala. Code § 6-10-6; [DATE]" at bounding box center [353, 233] width 176 height 16
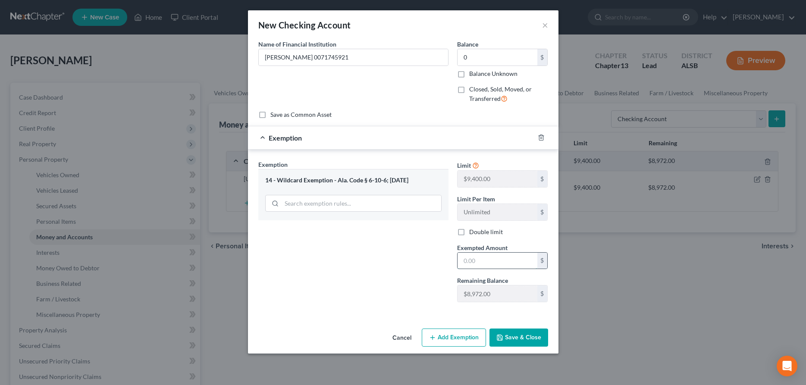
click at [494, 264] on input "text" at bounding box center [498, 261] width 80 height 16
type input "1"
click at [518, 334] on button "Save & Close" at bounding box center [519, 338] width 59 height 18
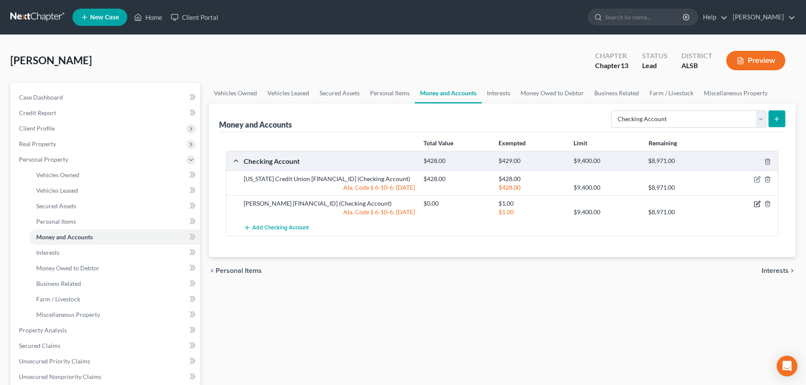
click at [756, 203] on icon "button" at bounding box center [757, 204] width 7 height 7
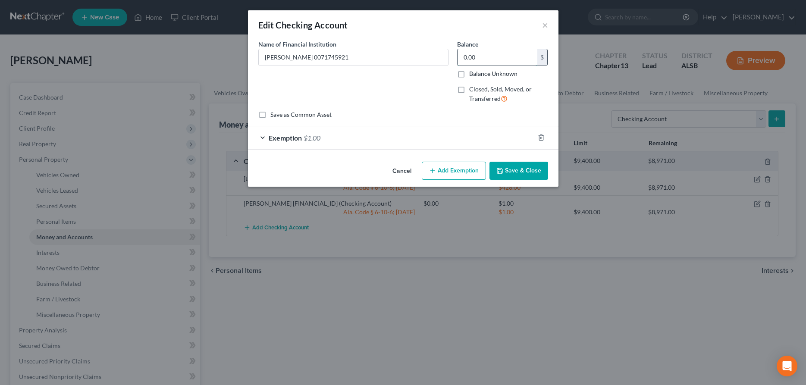
click at [478, 57] on input "0.00" at bounding box center [498, 57] width 80 height 16
type input "79"
click at [518, 167] on button "Save & Close" at bounding box center [519, 171] width 59 height 18
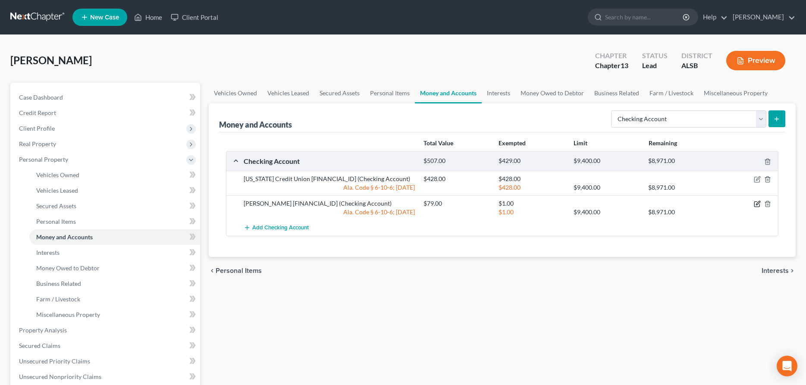
click at [759, 204] on icon "button" at bounding box center [758, 203] width 4 height 4
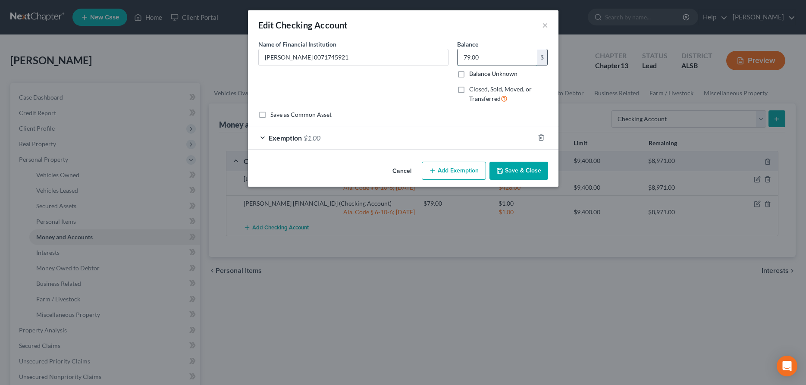
click at [492, 54] on input "79.00" at bounding box center [498, 57] width 80 height 16
type input "1"
click at [514, 169] on button "Save & Close" at bounding box center [519, 171] width 59 height 18
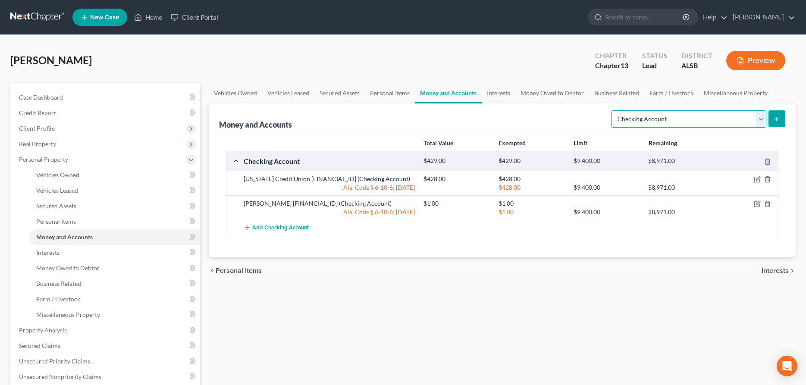
click at [611, 110] on select "Select Account Type Brokerage Cash on Hand Certificates of Deposit Checking Acc…" at bounding box center [688, 118] width 155 height 17
drag, startPoint x: 761, startPoint y: 116, endPoint x: 52, endPoint y: 253, distance: 722.1
click at [52, 253] on span "Interests" at bounding box center [47, 252] width 23 height 7
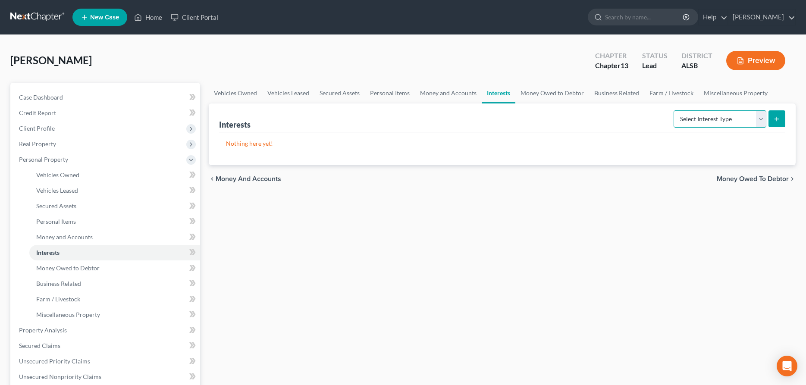
click at [674, 110] on select "Select Interest Type 401K Annuity Bond Education IRA Government Bond Government…" at bounding box center [720, 118] width 93 height 17
select select "pension_plan"
click option "Pension Plan" at bounding box center [0, 0] width 0 height 0
click at [780, 116] on icon "submit" at bounding box center [776, 119] width 7 height 7
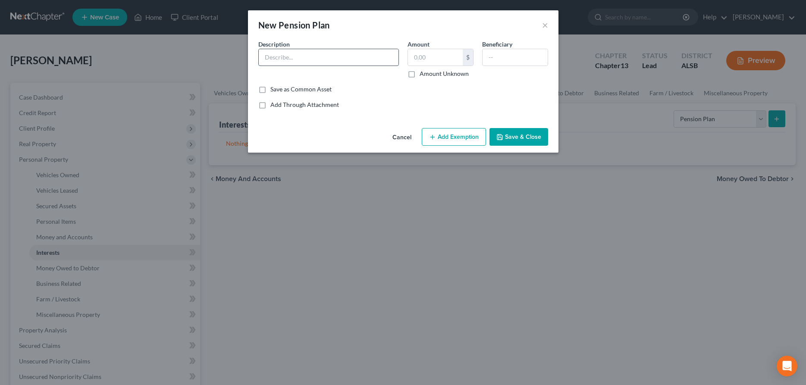
click at [306, 58] on input "text" at bounding box center [329, 57] width 140 height 16
paste input "Fedelity Investments"
type input "Fedelity Investments"
click at [424, 54] on input "text" at bounding box center [435, 57] width 55 height 16
type input "15,000"
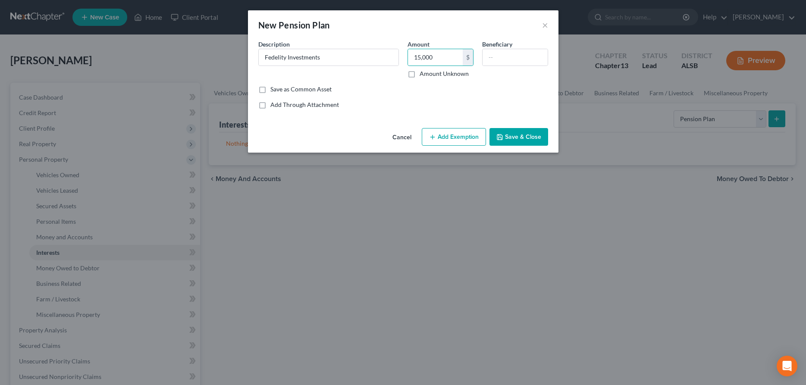
click at [468, 138] on button "Add Exemption" at bounding box center [454, 137] width 64 height 18
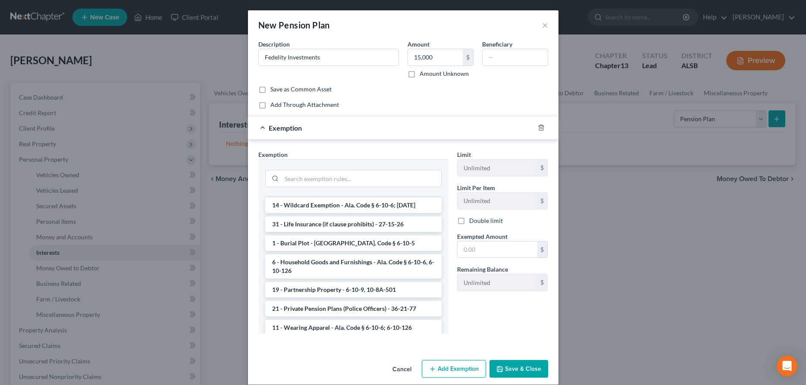
scroll to position [396, 0]
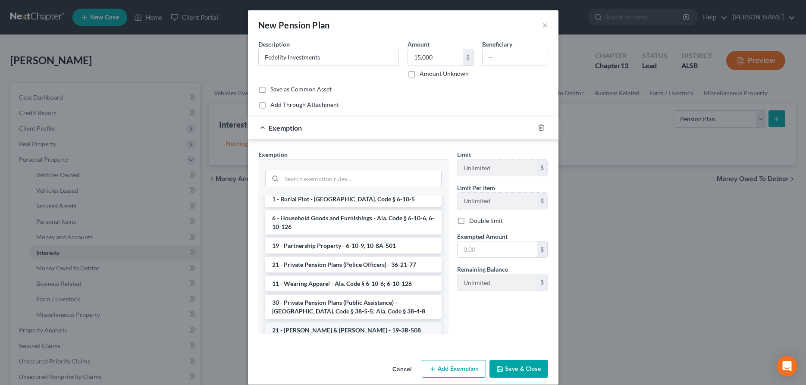
click at [323, 323] on li "21 - [PERSON_NAME] & [PERSON_NAME] - 19-3B-508" at bounding box center [353, 331] width 176 height 16
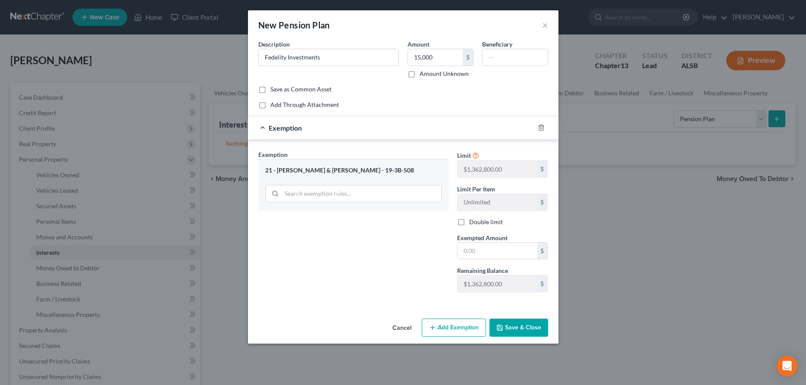
click at [509, 325] on button "Save & Close" at bounding box center [519, 328] width 59 height 18
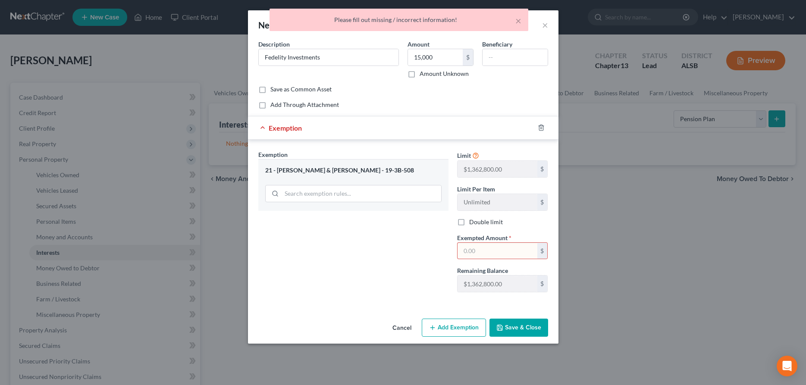
click at [499, 251] on input "text" at bounding box center [498, 251] width 80 height 16
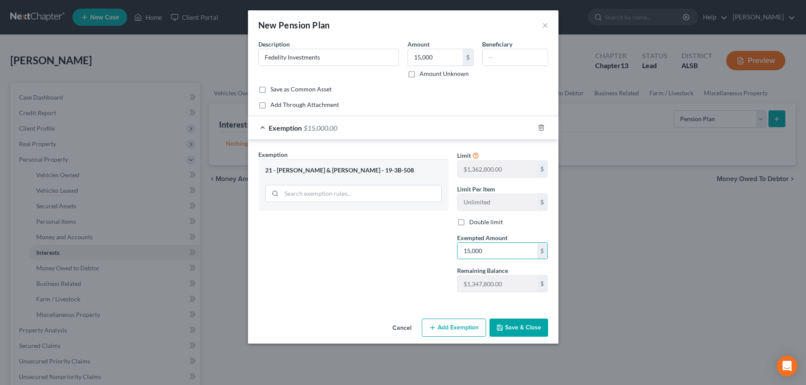
type input "15,000"
click at [530, 323] on button "Save & Close" at bounding box center [519, 328] width 59 height 18
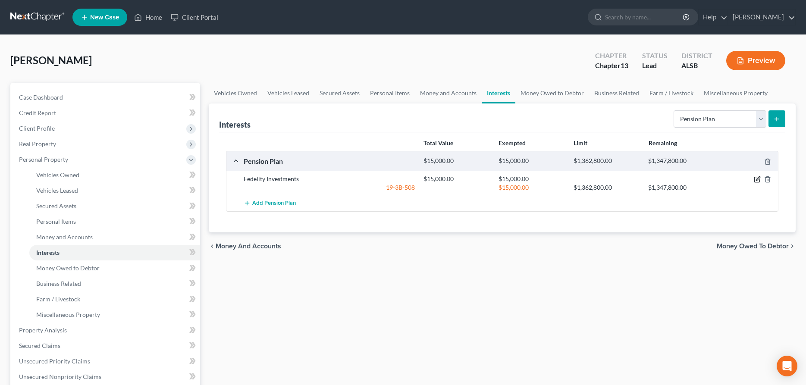
click at [756, 180] on icon "button" at bounding box center [757, 179] width 7 height 7
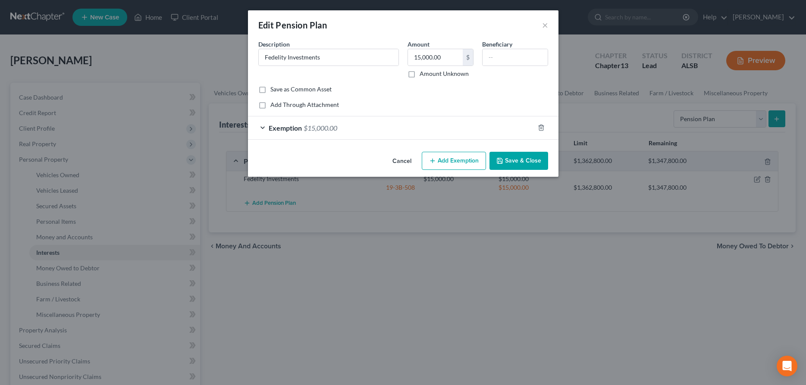
click at [401, 159] on button "Cancel" at bounding box center [402, 161] width 33 height 17
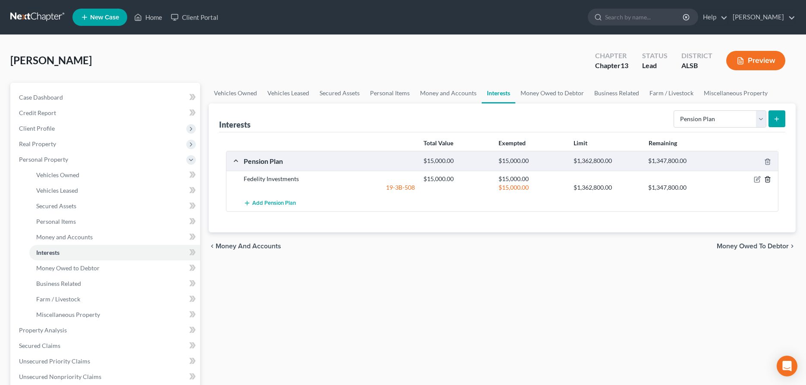
click at [769, 178] on icon "button" at bounding box center [768, 180] width 4 height 6
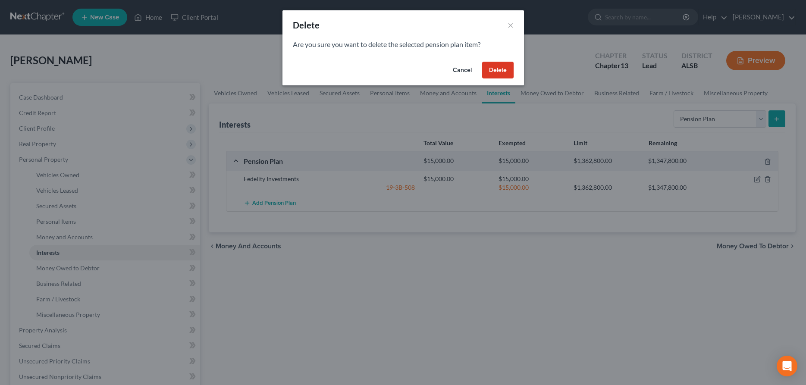
click at [498, 70] on button "Delete" at bounding box center [497, 70] width 31 height 17
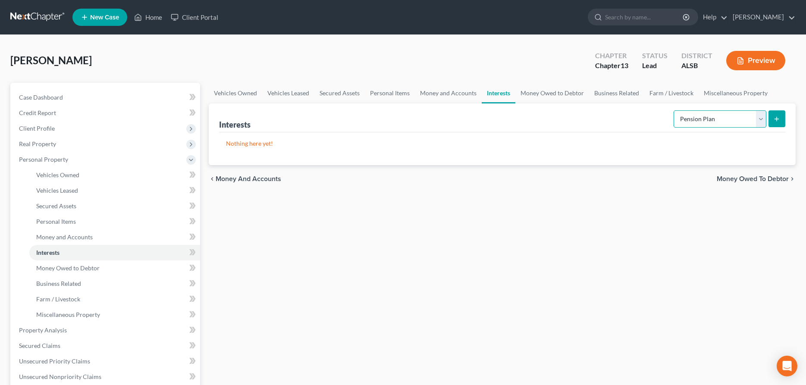
click at [674, 110] on select "Select Interest Type 401K Annuity Bond Education IRA Government Bond Government…" at bounding box center [720, 118] width 93 height 17
select select "ira"
click option "IRA" at bounding box center [0, 0] width 0 height 0
click at [778, 116] on icon "submit" at bounding box center [776, 119] width 7 height 7
click at [778, 115] on button "submit" at bounding box center [777, 118] width 17 height 17
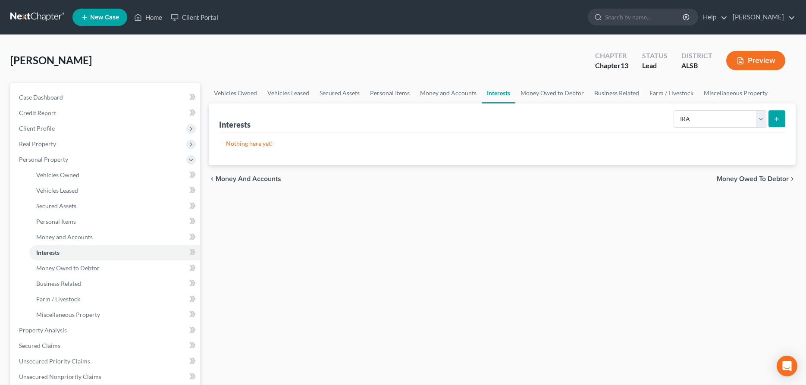
click at [776, 116] on icon "submit" at bounding box center [776, 119] width 7 height 7
click at [49, 220] on span "Personal Items" at bounding box center [56, 221] width 40 height 7
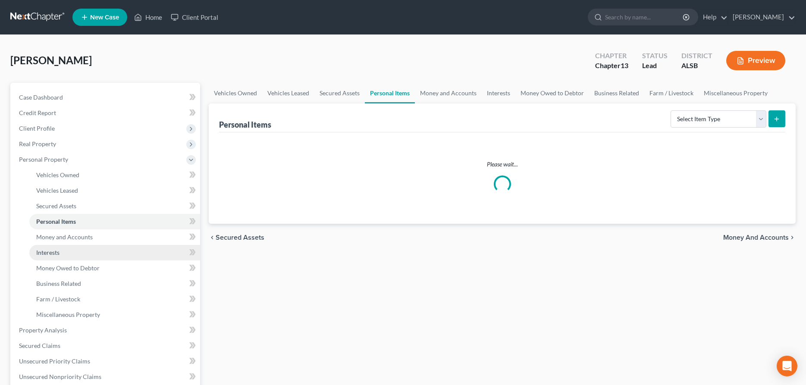
click at [49, 250] on span "Interests" at bounding box center [47, 252] width 23 height 7
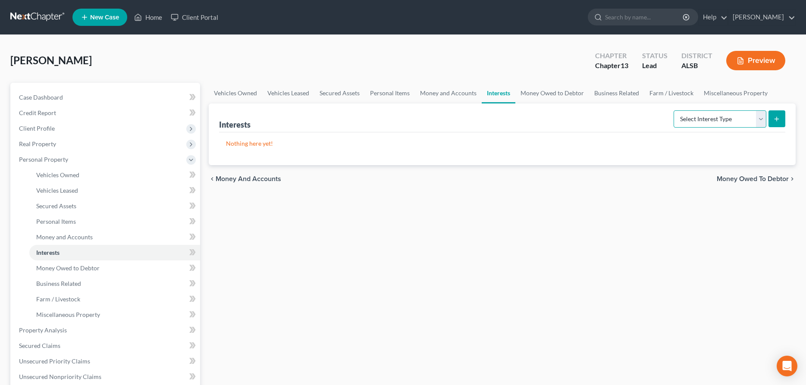
click at [674, 110] on select "Select Interest Type 401K Annuity Bond Education IRA Government Bond Government…" at bounding box center [720, 118] width 93 height 17
select select "ira"
click option "IRA" at bounding box center [0, 0] width 0 height 0
click at [773, 117] on button "submit" at bounding box center [777, 118] width 17 height 17
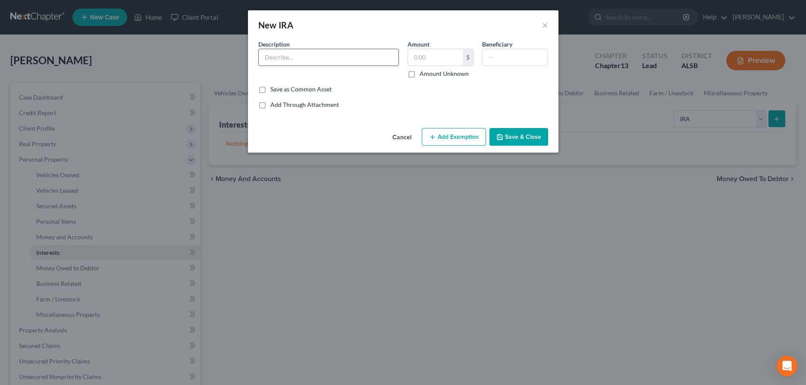
click at [290, 63] on input "text" at bounding box center [329, 57] width 140 height 16
paste input "Fedelity Investments"
type input "Fedelity Investments"
click at [460, 57] on input "text" at bounding box center [435, 57] width 55 height 16
type input "15,000"
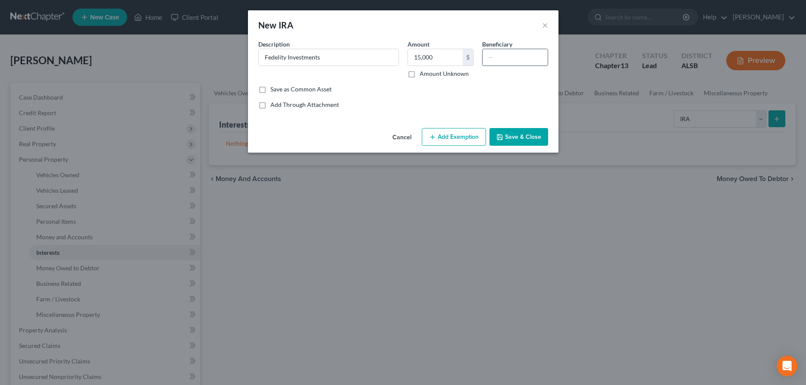
click at [534, 57] on input "text" at bounding box center [515, 57] width 65 height 16
click at [455, 137] on button "Add Exemption" at bounding box center [454, 137] width 64 height 18
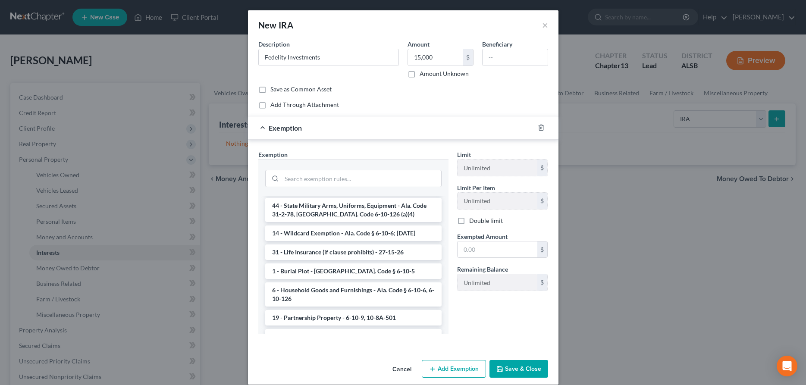
scroll to position [396, 0]
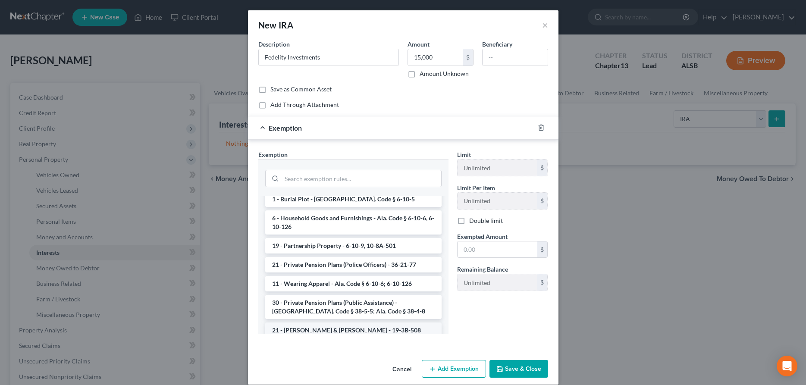
click at [317, 323] on li "21 - [PERSON_NAME] & [PERSON_NAME] - 19-3B-508" at bounding box center [353, 331] width 176 height 16
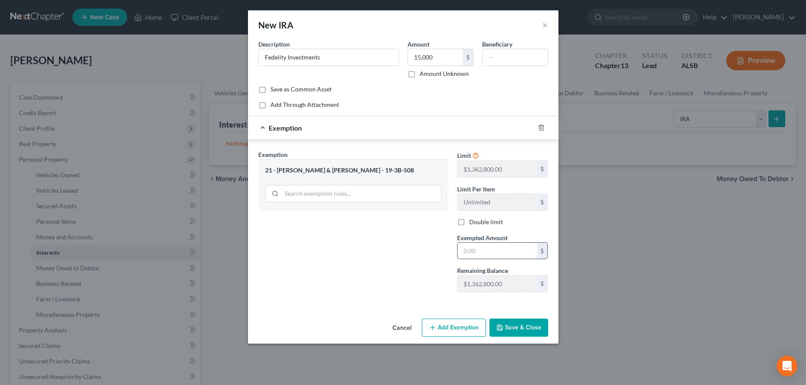
click at [483, 250] on input "text" at bounding box center [498, 251] width 80 height 16
type input "15,000"
click at [514, 326] on button "Save & Close" at bounding box center [519, 328] width 59 height 18
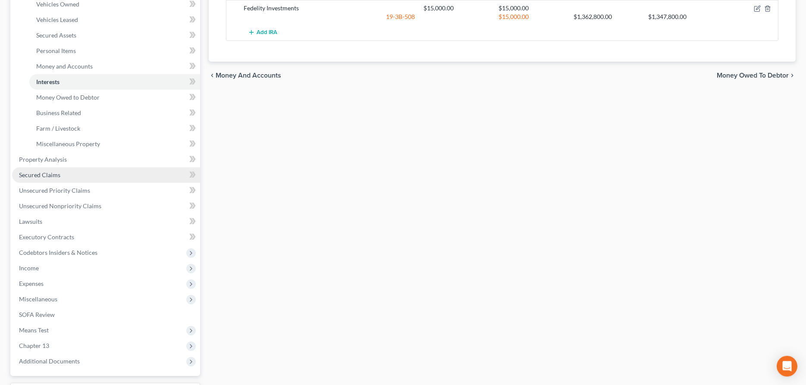
scroll to position [176, 0]
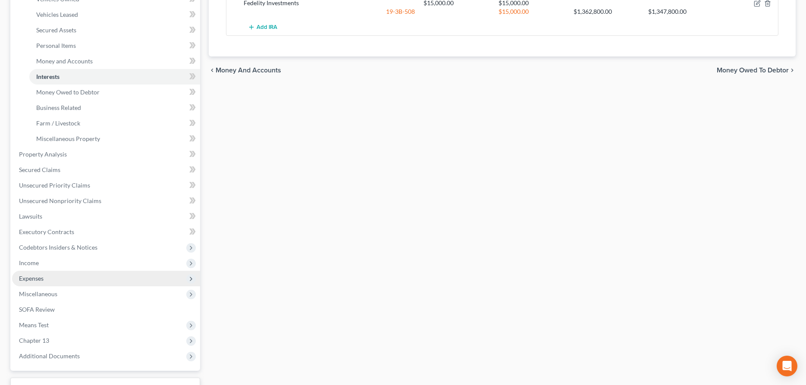
click at [32, 279] on span "Expenses" at bounding box center [31, 278] width 25 height 7
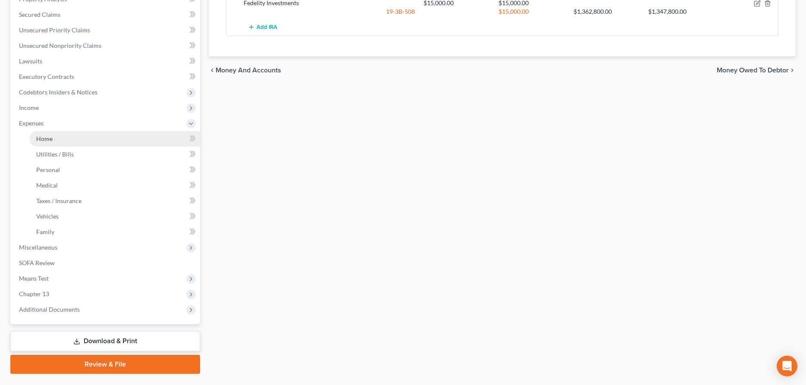
click at [44, 141] on span "Home" at bounding box center [44, 138] width 16 height 7
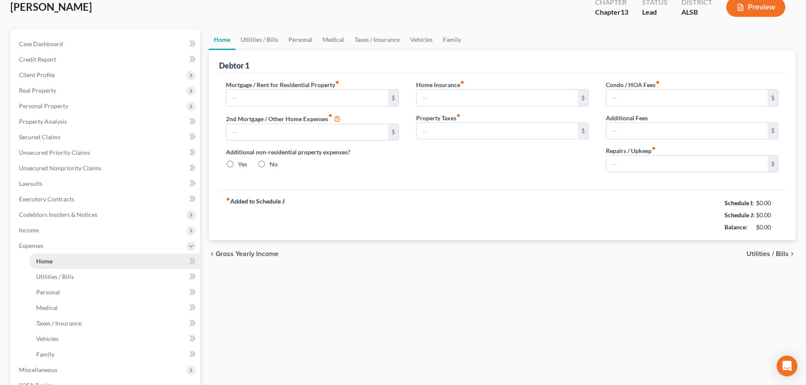
type input "0.00"
radio input "true"
type input "0.00"
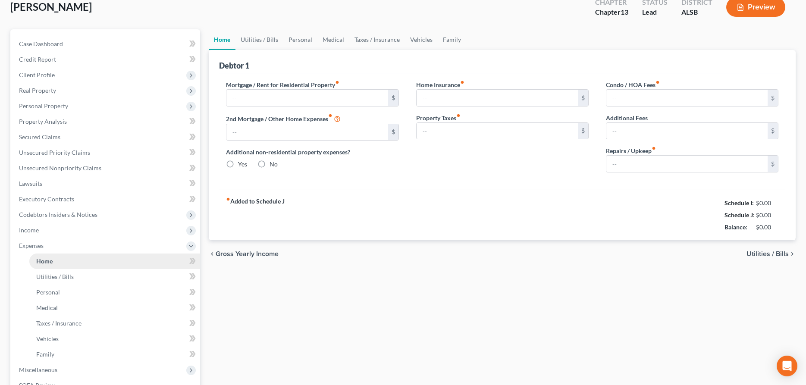
type input "0.00"
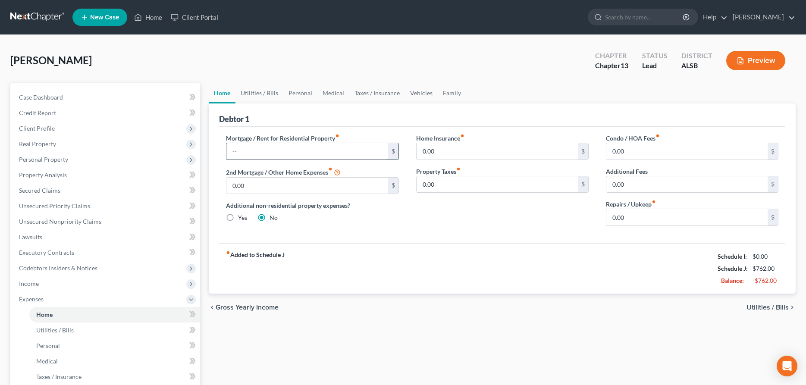
click at [258, 152] on input "text" at bounding box center [306, 151] width 161 height 16
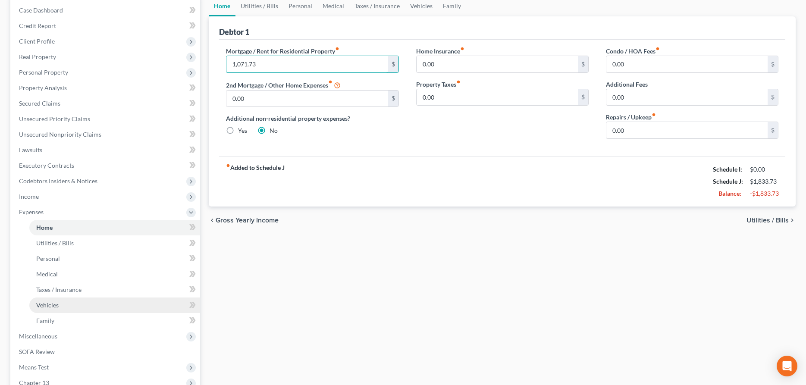
scroll to position [88, 0]
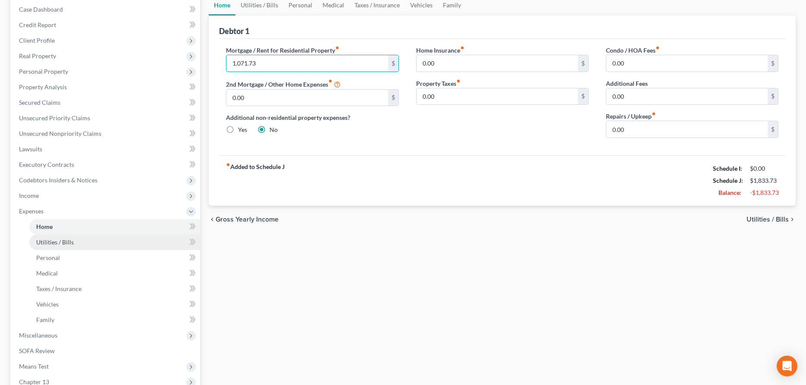
type input "1,071.73"
click at [42, 242] on span "Utilities / Bills" at bounding box center [55, 242] width 38 height 7
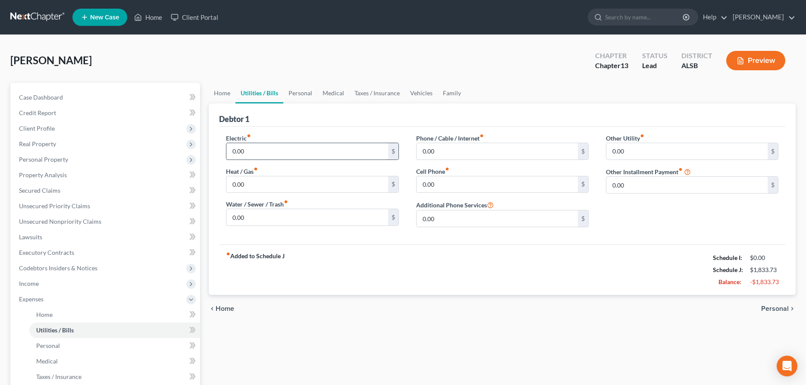
click at [285, 154] on input "0.00" at bounding box center [306, 151] width 161 height 16
type input "240"
click at [271, 214] on input "0.00" at bounding box center [306, 217] width 161 height 16
type input "180"
click at [463, 152] on input "0.00" at bounding box center [497, 151] width 161 height 16
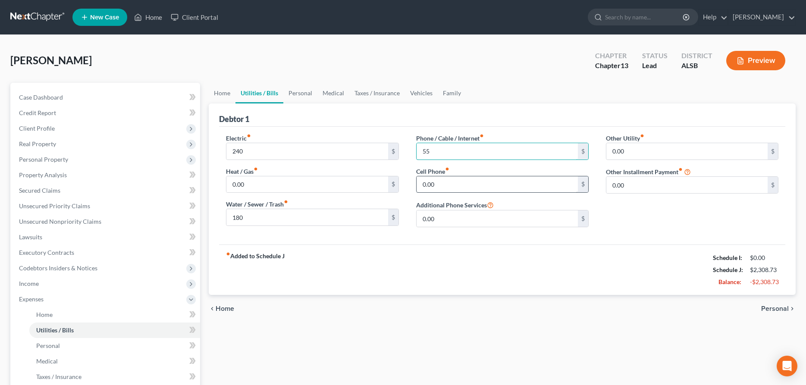
type input "55"
click at [462, 186] on input "0.00" at bounding box center [497, 184] width 161 height 16
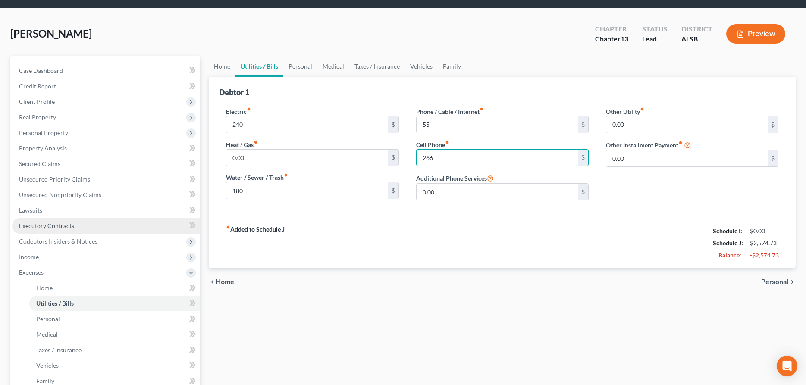
scroll to position [44, 0]
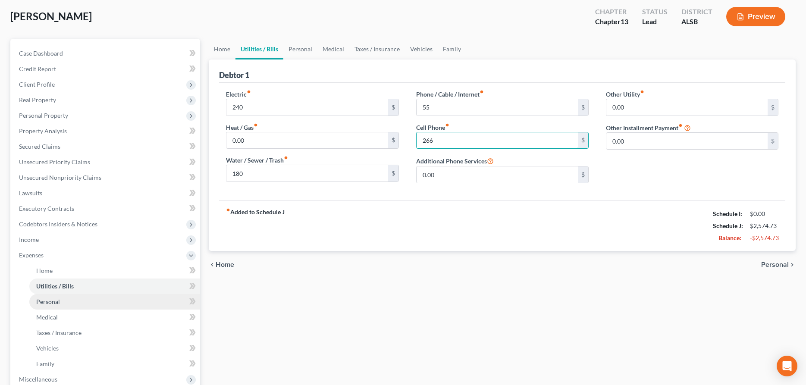
type input "266"
click at [46, 300] on span "Personal" at bounding box center [48, 301] width 24 height 7
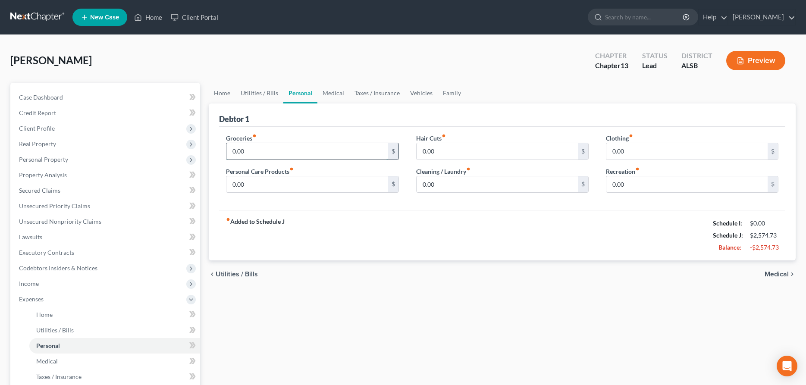
click at [270, 152] on input "0.00" at bounding box center [306, 151] width 161 height 16
type input "5,000"
click at [629, 154] on input "0.00" at bounding box center [686, 151] width 161 height 16
type input "100"
click at [643, 180] on input "0.00" at bounding box center [686, 184] width 161 height 16
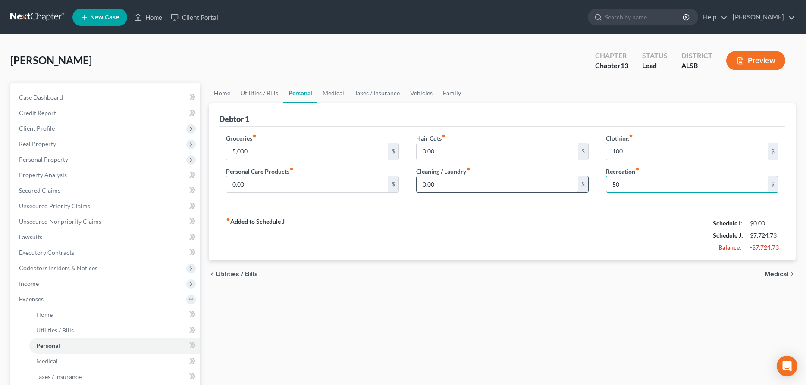
type input "50"
click at [446, 183] on input "0.00" at bounding box center [497, 184] width 161 height 16
type input "50"
click at [273, 188] on input "0.00" at bounding box center [306, 184] width 161 height 16
type input "50"
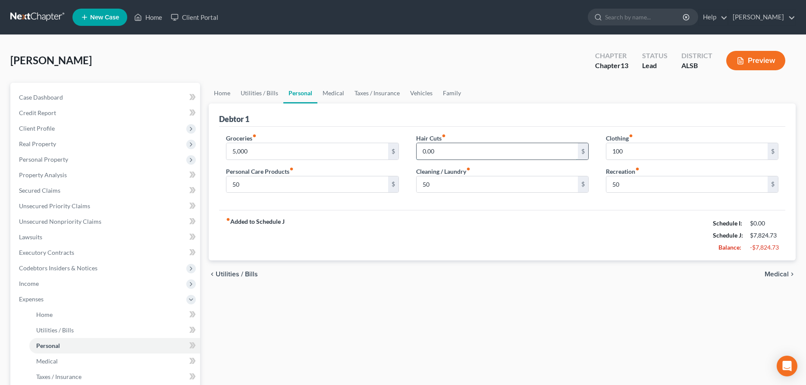
click at [440, 149] on input "0.00" at bounding box center [497, 151] width 161 height 16
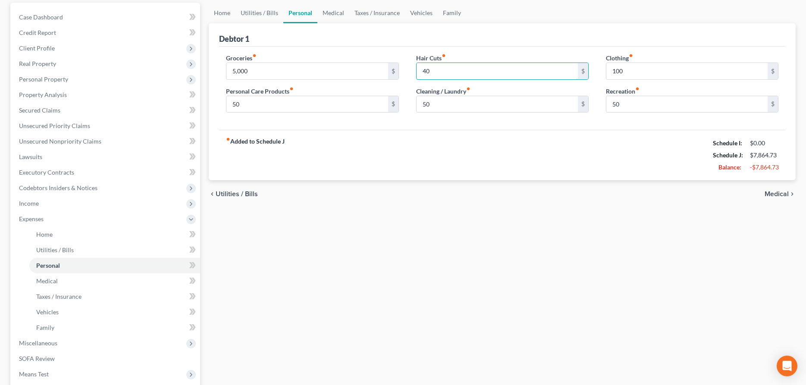
scroll to position [88, 0]
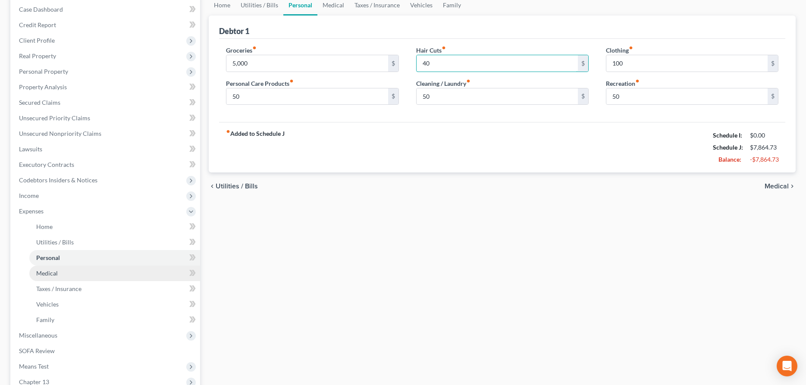
type input "40"
click at [43, 274] on span "Medical" at bounding box center [47, 273] width 22 height 7
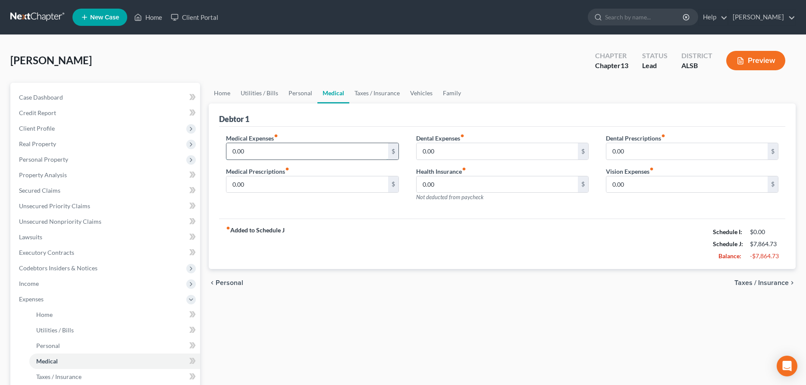
click at [268, 151] on input "0.00" at bounding box center [306, 151] width 161 height 16
type input "2"
click at [273, 189] on input "0.00" at bounding box center [306, 184] width 161 height 16
type input "25"
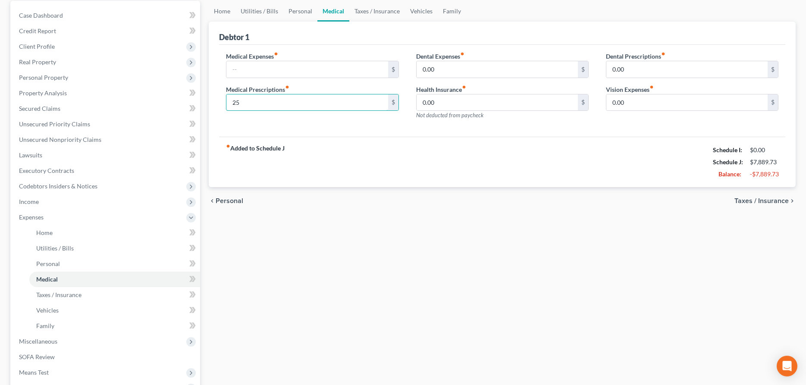
scroll to position [176, 0]
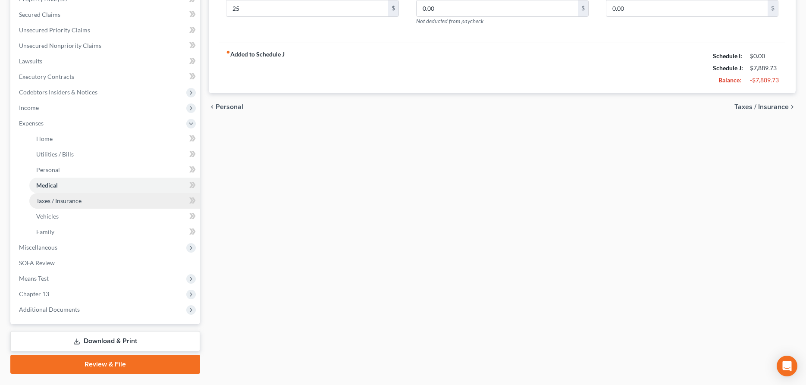
click at [62, 198] on span "Taxes / Insurance" at bounding box center [58, 200] width 45 height 7
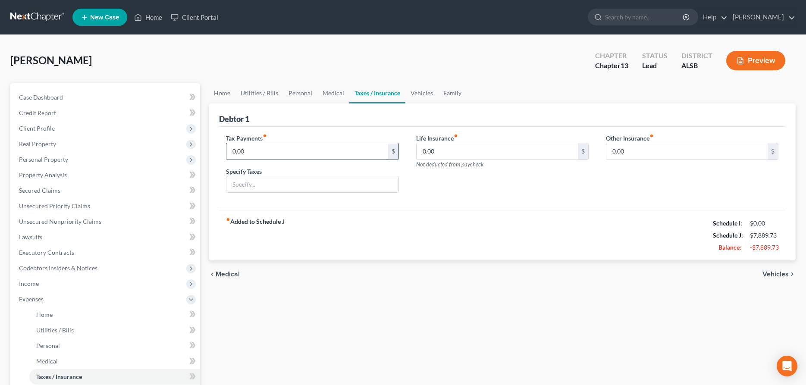
click at [260, 152] on input "0.00" at bounding box center [306, 151] width 161 height 16
type input "428"
click at [371, 182] on input "text" at bounding box center [312, 184] width 172 height 16
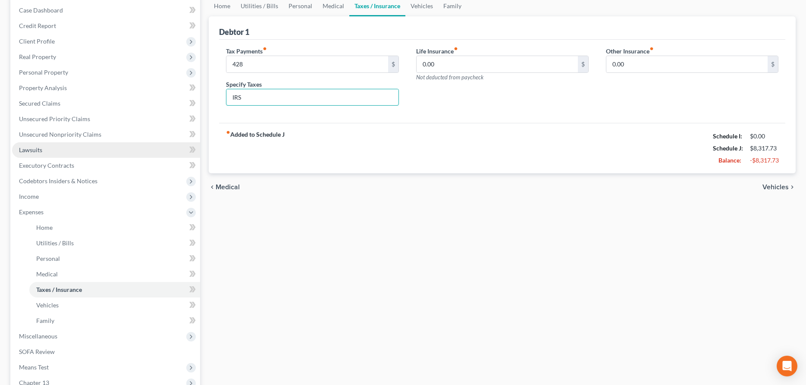
scroll to position [88, 0]
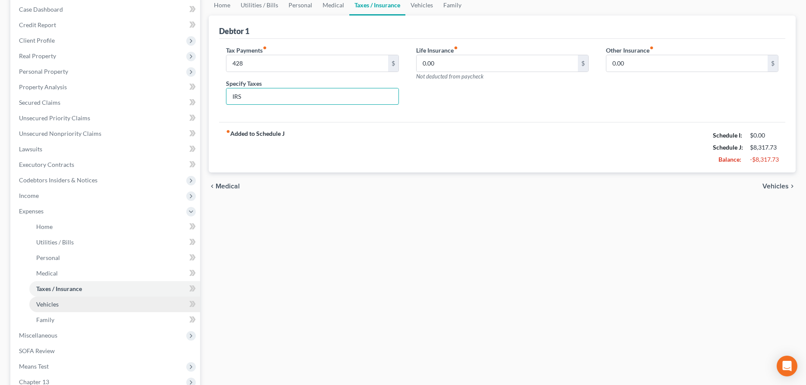
type input "IRS"
click at [41, 301] on span "Vehicles" at bounding box center [47, 304] width 22 height 7
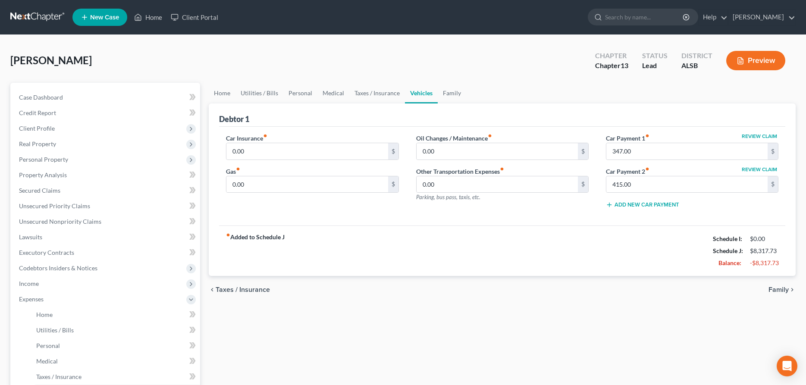
click at [507, 299] on div "chevron_left Taxes / Insurance Family chevron_right" at bounding box center [502, 290] width 587 height 28
click at [287, 148] on input "0.00" at bounding box center [306, 151] width 161 height 16
type input "260"
click at [254, 181] on input "0.00" at bounding box center [306, 184] width 161 height 16
type input "100"
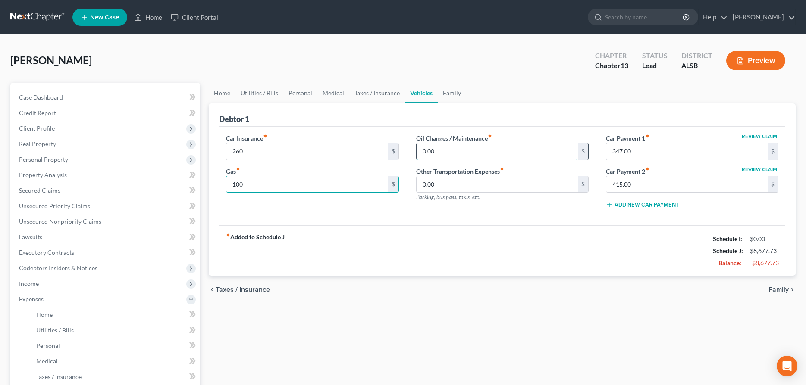
click at [439, 154] on input "0.00" at bounding box center [497, 151] width 161 height 16
type input "50"
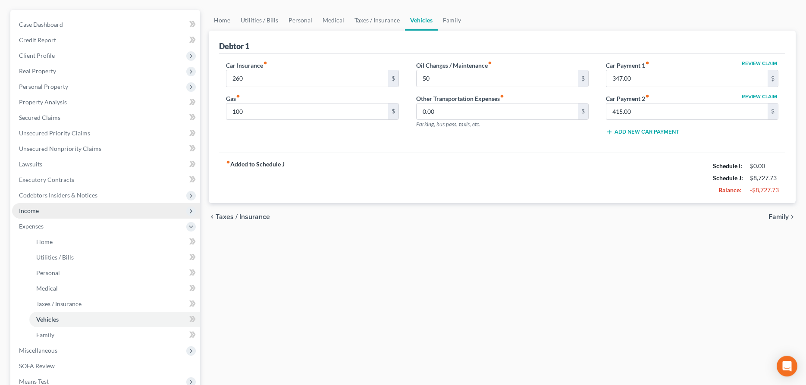
scroll to position [88, 0]
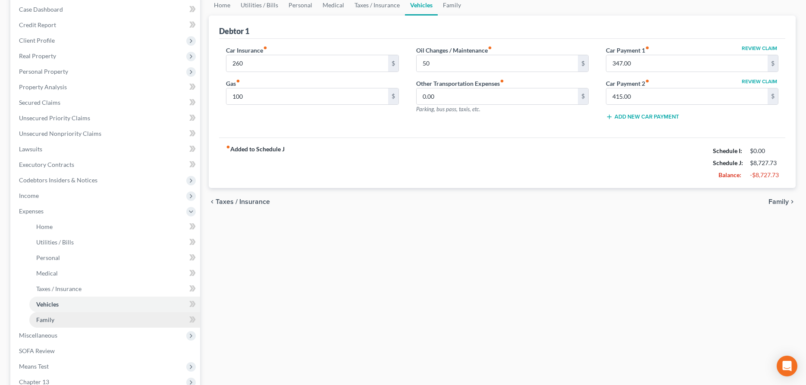
click at [47, 317] on span "Family" at bounding box center [45, 319] width 18 height 7
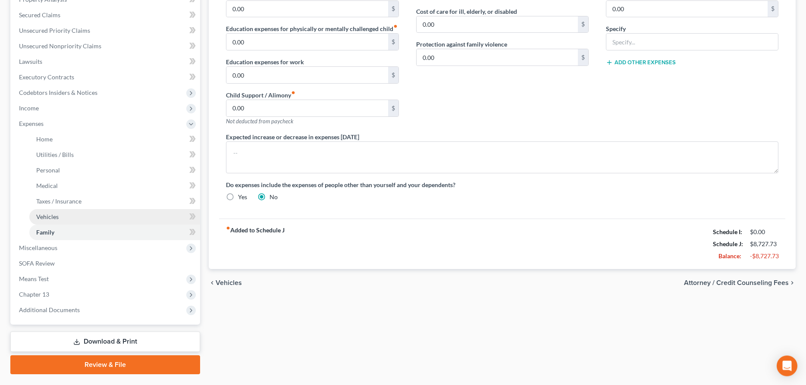
scroll to position [176, 0]
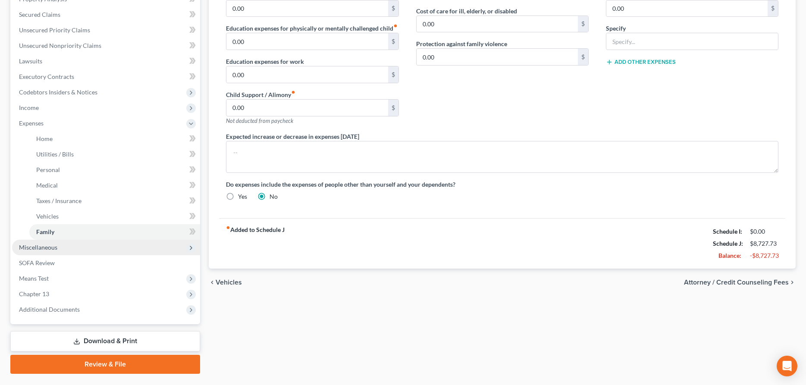
click at [44, 247] on span "Miscellaneous" at bounding box center [38, 247] width 38 height 7
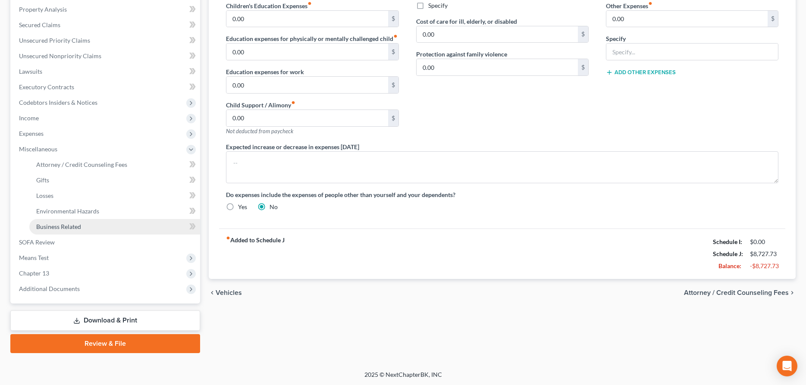
scroll to position [0, 0]
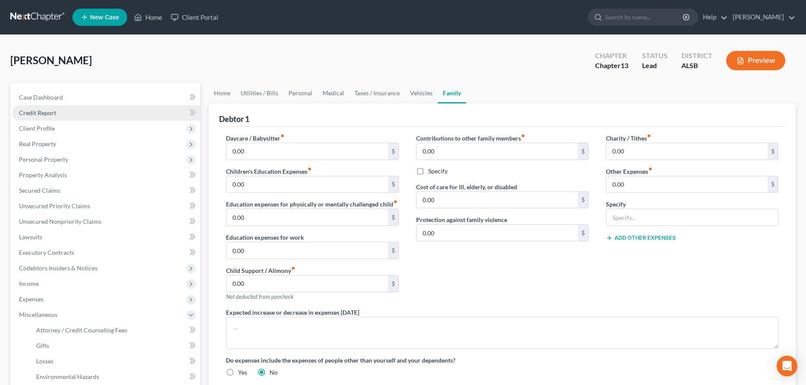
click at [41, 112] on span "Credit Report" at bounding box center [37, 112] width 37 height 7
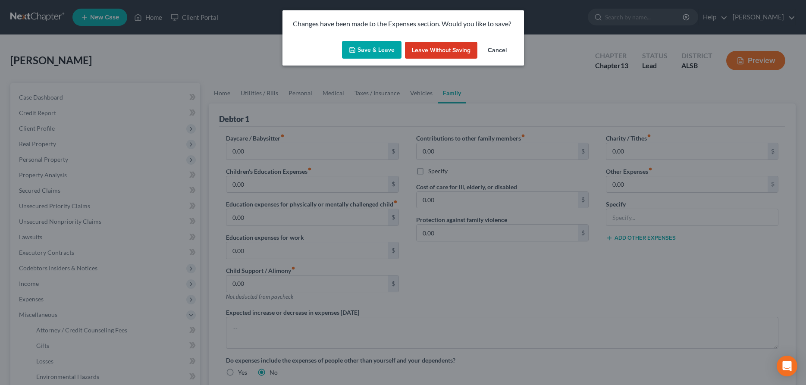
click at [380, 53] on button "Save & Leave" at bounding box center [372, 50] width 60 height 18
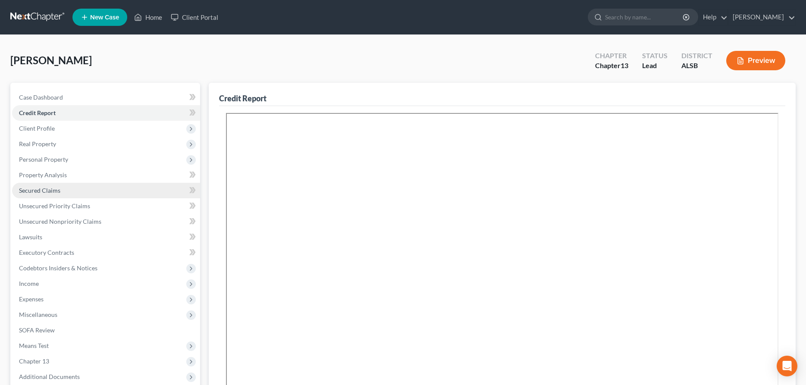
click at [43, 192] on span "Secured Claims" at bounding box center [39, 190] width 41 height 7
